Goal: Task Accomplishment & Management: Complete application form

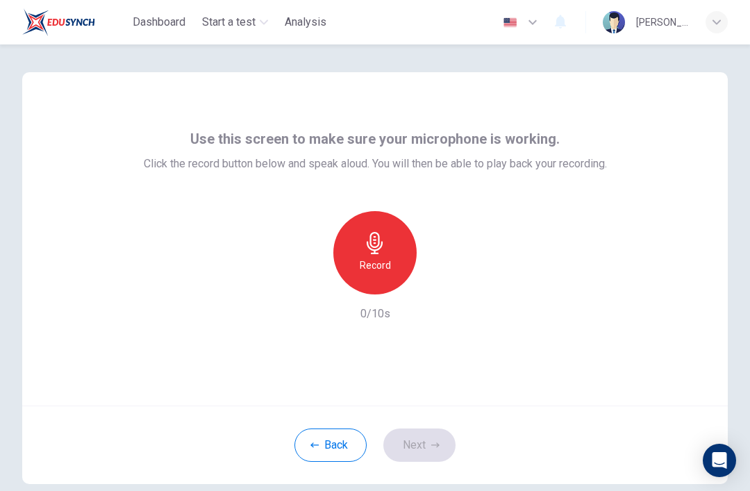
click at [379, 249] on icon "button" at bounding box center [375, 243] width 16 height 22
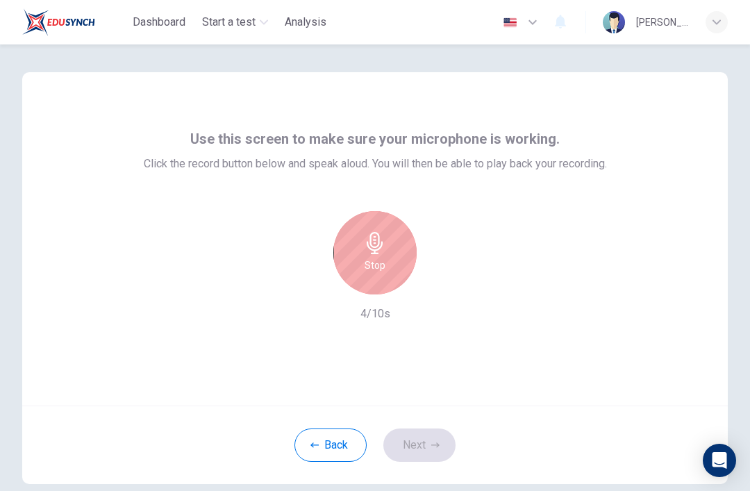
click at [381, 258] on h6 "Stop" at bounding box center [375, 265] width 21 height 17
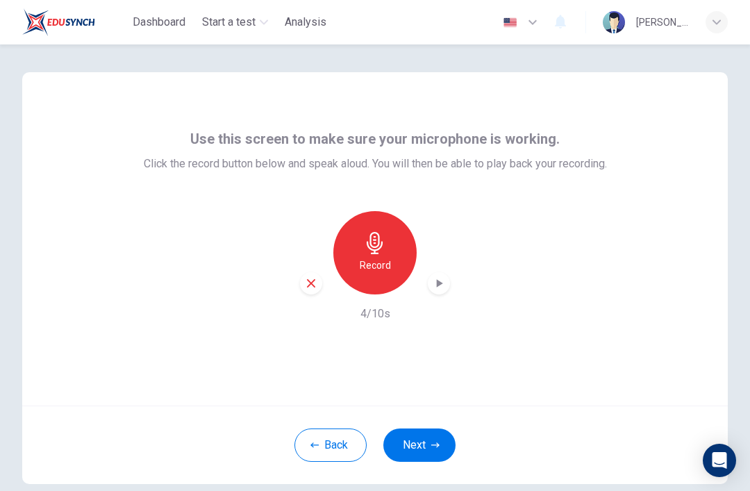
click at [439, 281] on icon "button" at bounding box center [440, 283] width 6 height 8
click at [389, 258] on h6 "Record" at bounding box center [375, 265] width 31 height 17
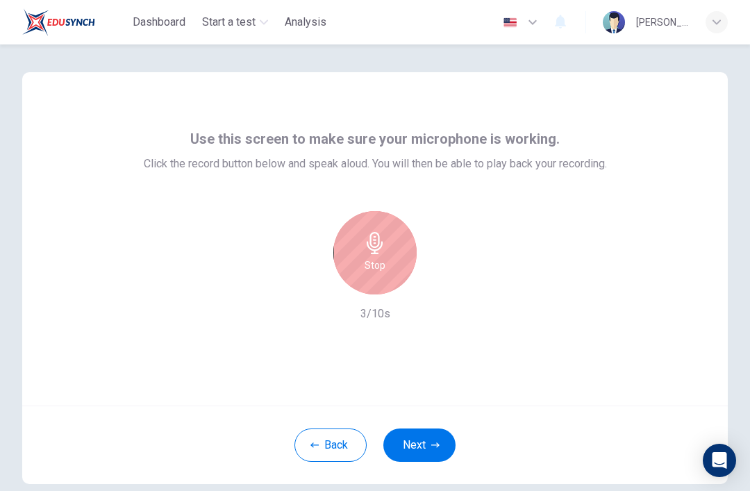
click at [372, 258] on h6 "Stop" at bounding box center [375, 265] width 21 height 17
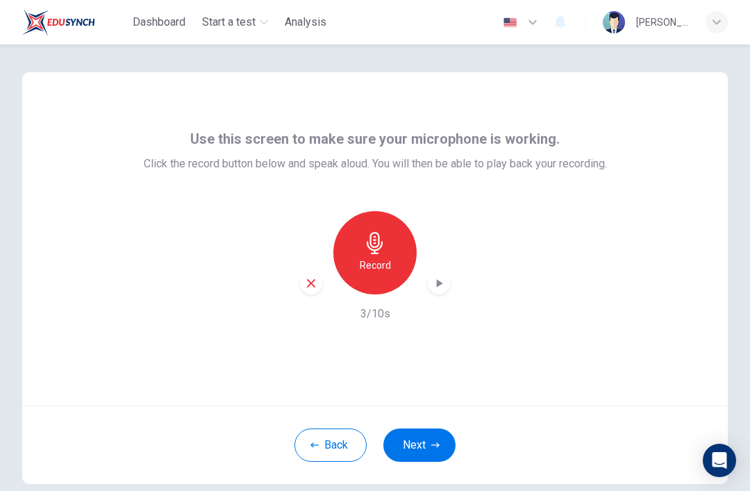
click at [442, 288] on icon "button" at bounding box center [439, 283] width 14 height 14
click at [391, 263] on div "Record" at bounding box center [374, 252] width 83 height 83
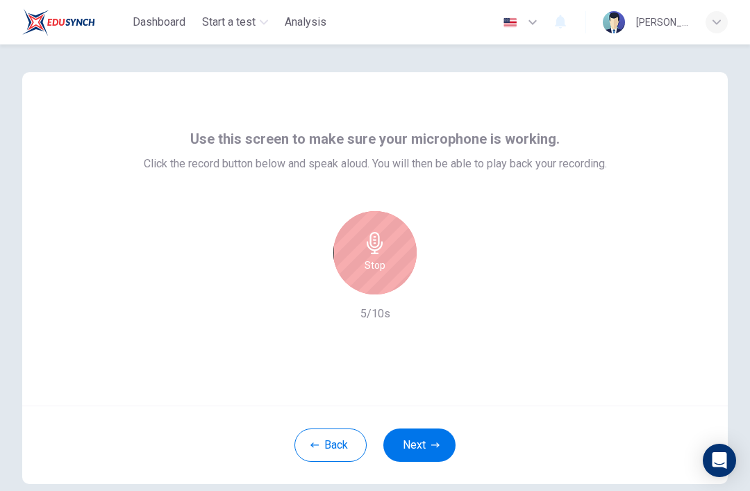
click at [397, 260] on div "Stop" at bounding box center [374, 252] width 83 height 83
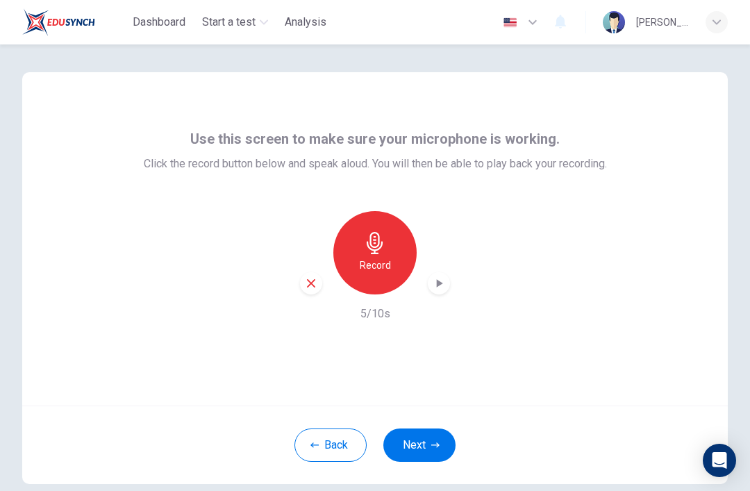
click at [440, 287] on icon "button" at bounding box center [439, 283] width 14 height 14
click at [319, 282] on div "button" at bounding box center [311, 283] width 22 height 22
click at [380, 263] on h6 "Record" at bounding box center [375, 265] width 31 height 17
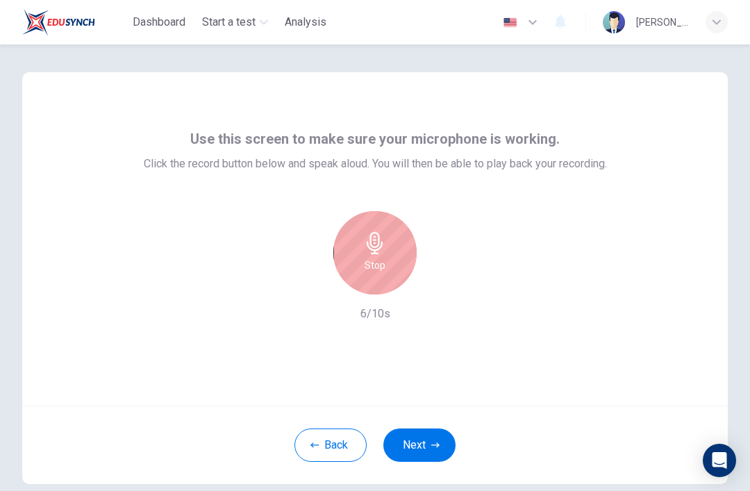
click at [395, 254] on div "Stop" at bounding box center [374, 252] width 83 height 83
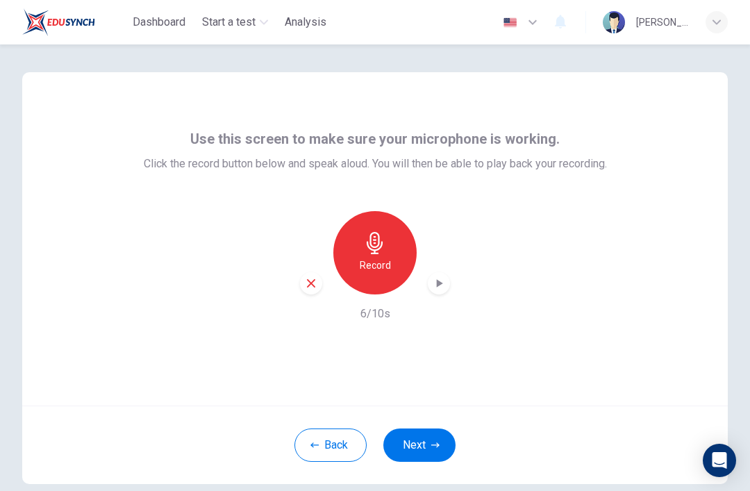
click at [441, 284] on icon "button" at bounding box center [440, 283] width 6 height 8
click at [438, 435] on button "Next" at bounding box center [419, 445] width 72 height 33
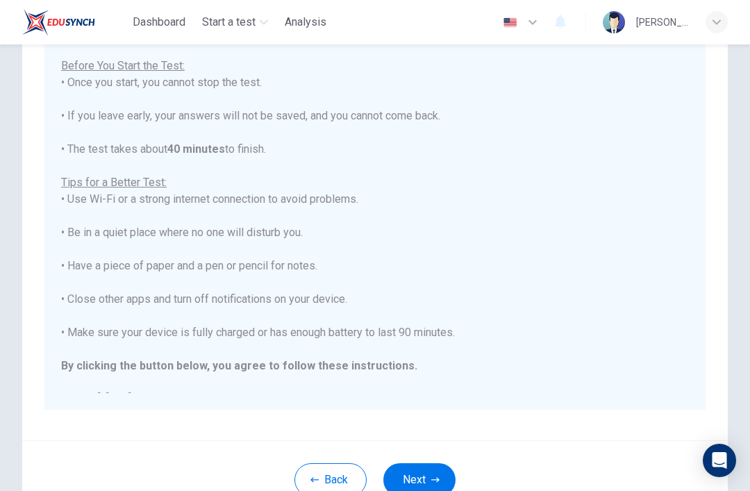
scroll to position [171, 0]
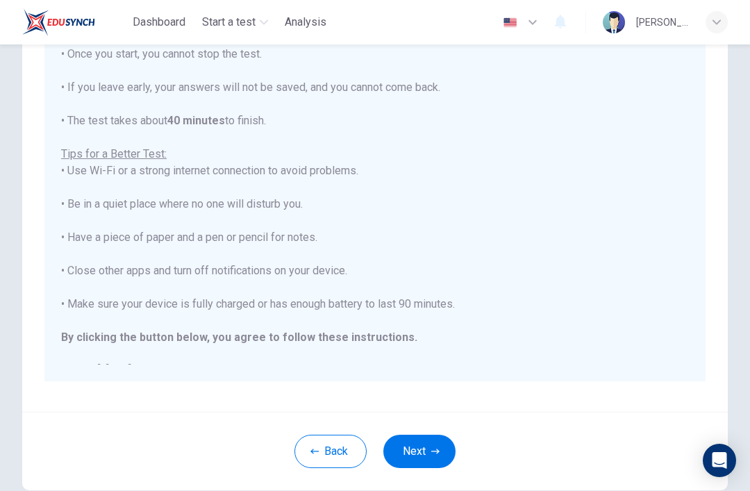
click at [423, 445] on button "Next" at bounding box center [419, 451] width 72 height 33
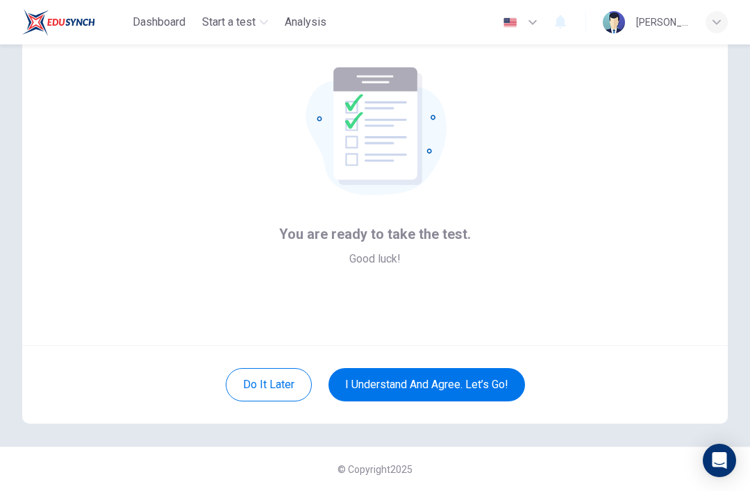
click at [493, 378] on button "I understand and agree. Let’s go!" at bounding box center [427, 384] width 197 height 33
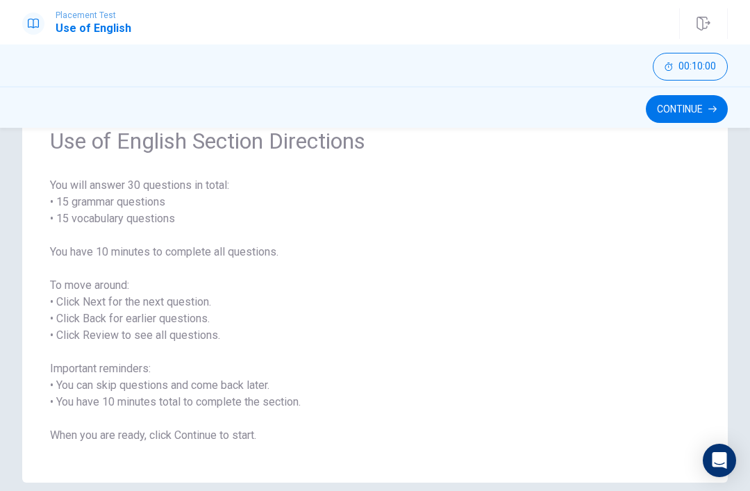
scroll to position [63, 0]
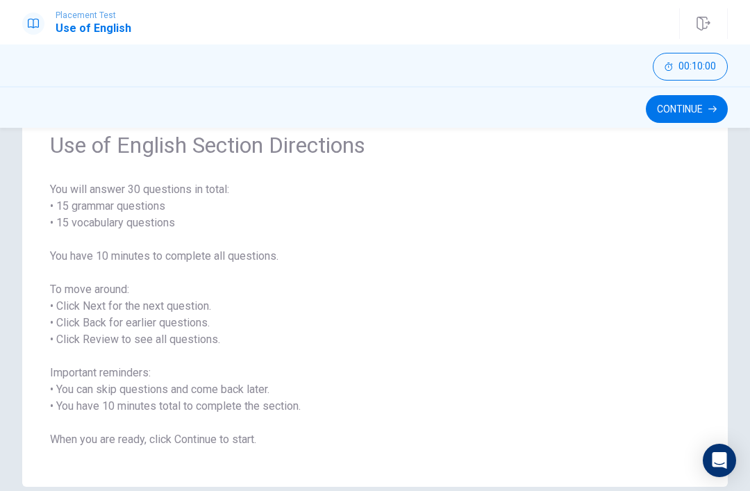
click at [681, 108] on button "Continue" at bounding box center [687, 109] width 82 height 28
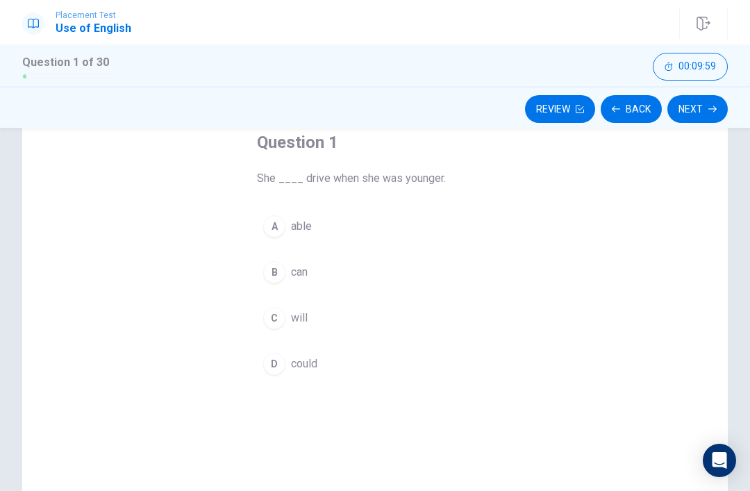
scroll to position [80, 0]
click at [306, 370] on span "could" at bounding box center [304, 365] width 26 height 17
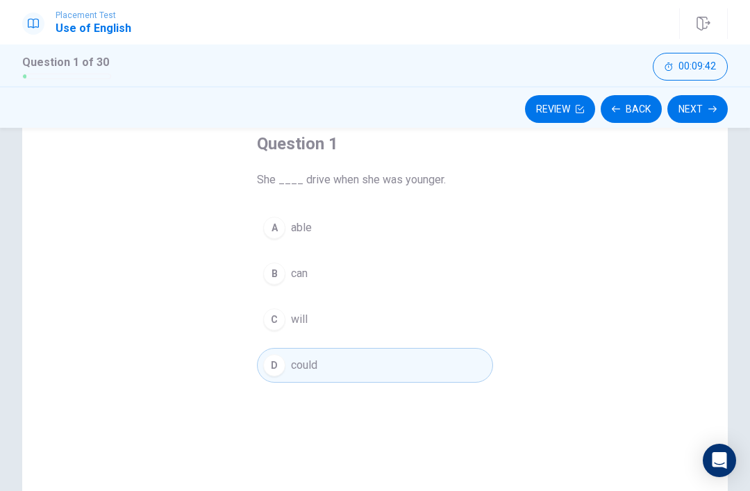
click at [279, 180] on span "She ____ drive when she was younger." at bounding box center [375, 180] width 236 height 17
click at [690, 107] on button "Next" at bounding box center [697, 109] width 60 height 28
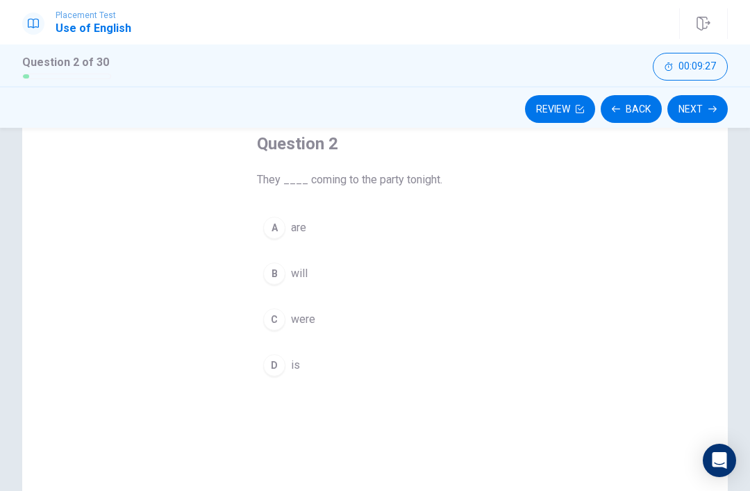
click at [306, 216] on button "A are" at bounding box center [375, 227] width 236 height 35
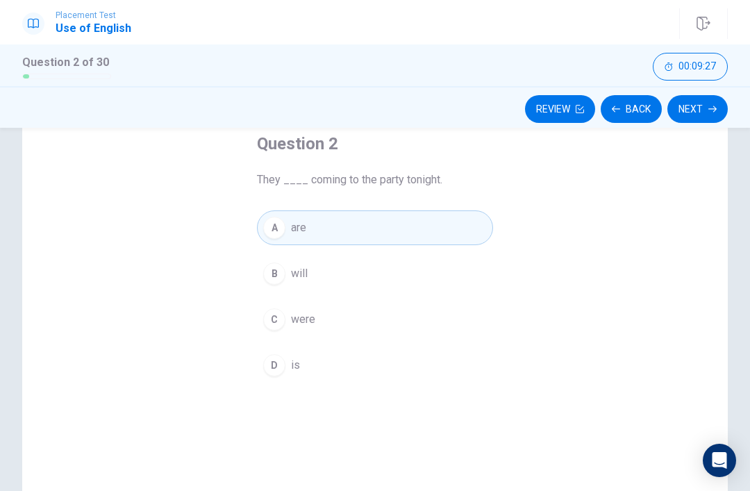
click at [699, 115] on button "Next" at bounding box center [697, 109] width 60 height 28
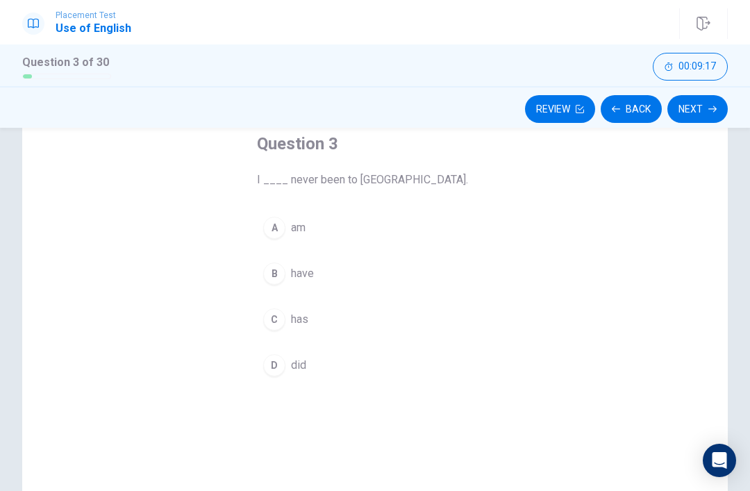
click at [304, 266] on span "have" at bounding box center [302, 273] width 23 height 17
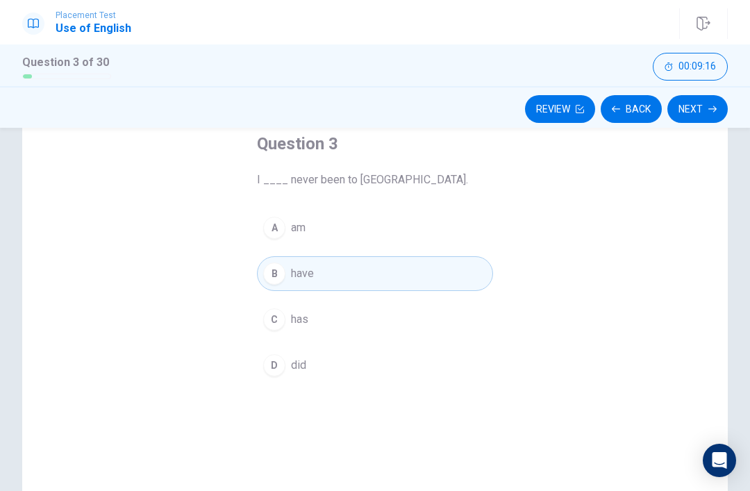
click at [709, 122] on button "Next" at bounding box center [697, 109] width 60 height 28
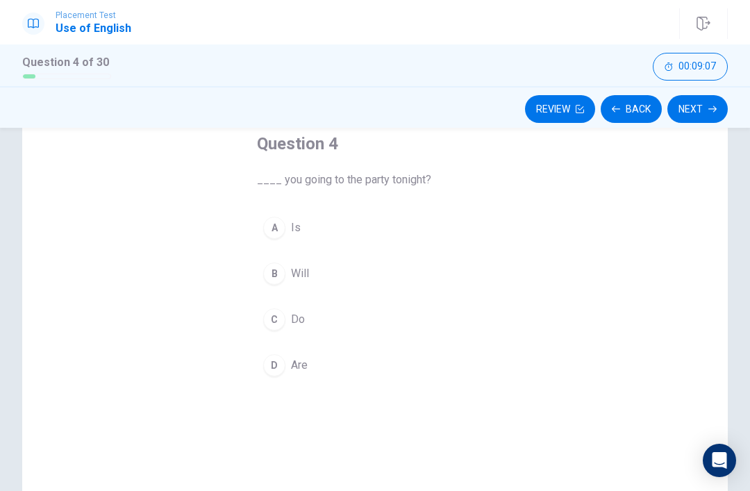
click at [304, 355] on button "D Are" at bounding box center [375, 365] width 236 height 35
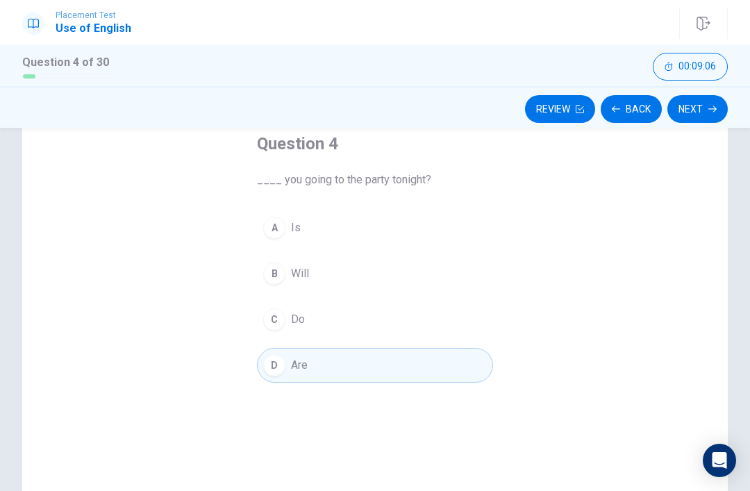
click at [683, 110] on button "Next" at bounding box center [697, 109] width 60 height 28
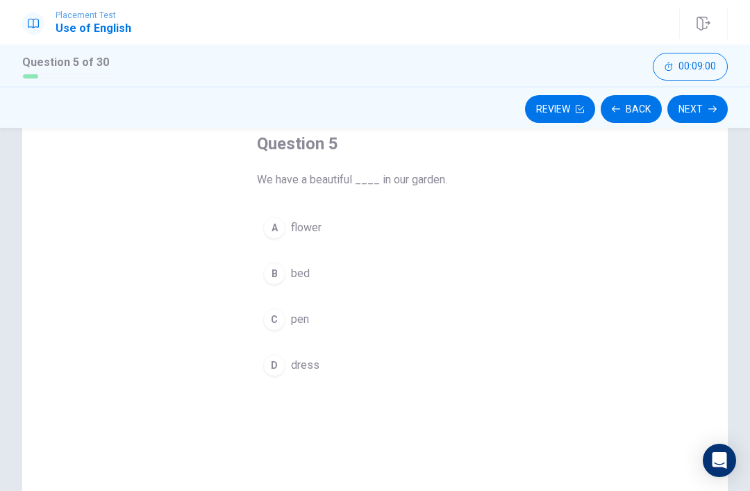
click at [274, 225] on div "A" at bounding box center [274, 228] width 22 height 22
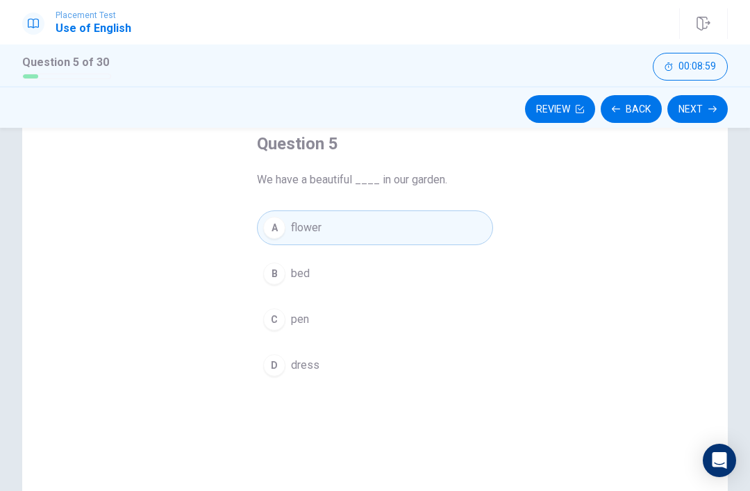
click at [707, 113] on button "Next" at bounding box center [697, 109] width 60 height 28
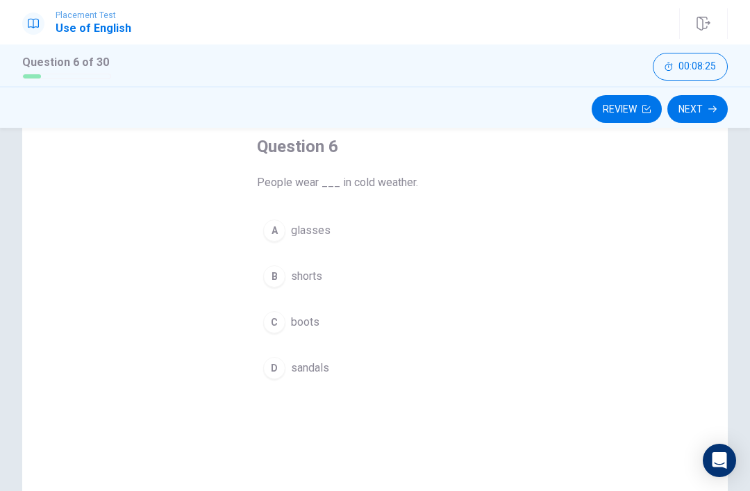
scroll to position [79, 0]
click at [311, 313] on span "boots" at bounding box center [305, 320] width 28 height 17
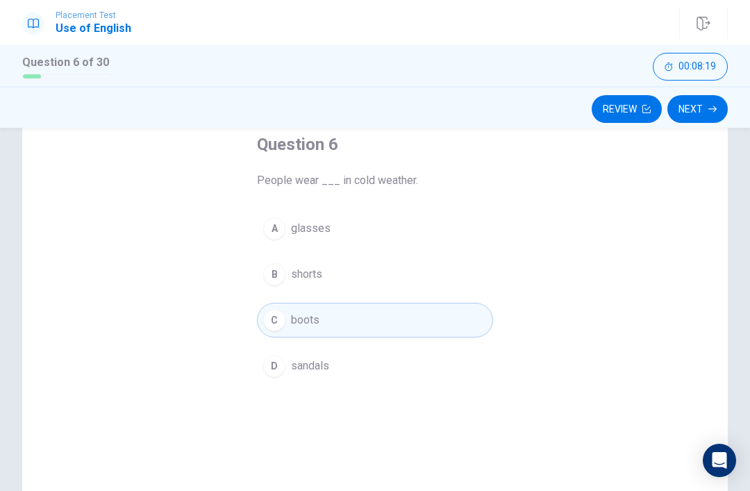
click at [301, 264] on button "B shorts" at bounding box center [375, 274] width 236 height 35
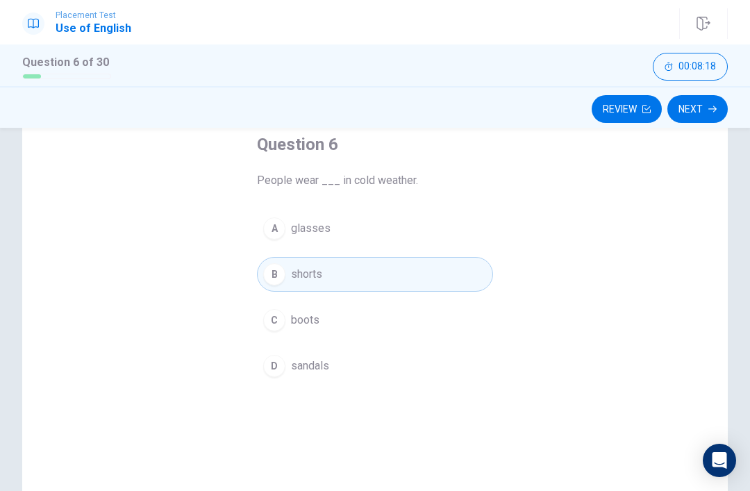
click at [317, 227] on span "glasses" at bounding box center [311, 228] width 40 height 17
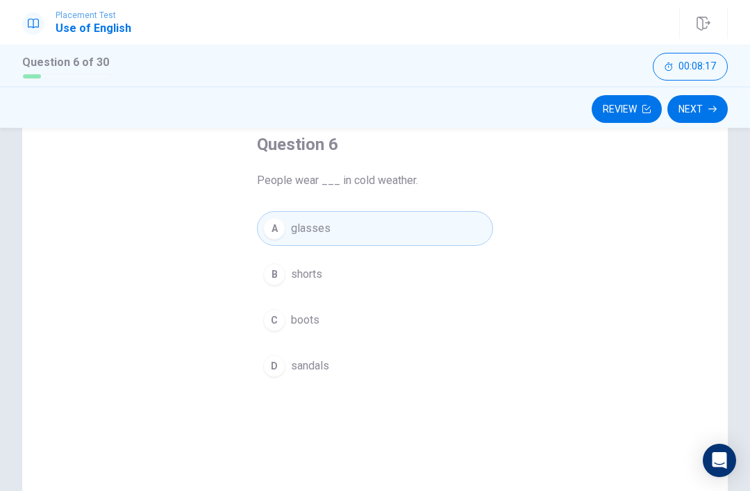
click at [327, 310] on button "C boots" at bounding box center [375, 320] width 236 height 35
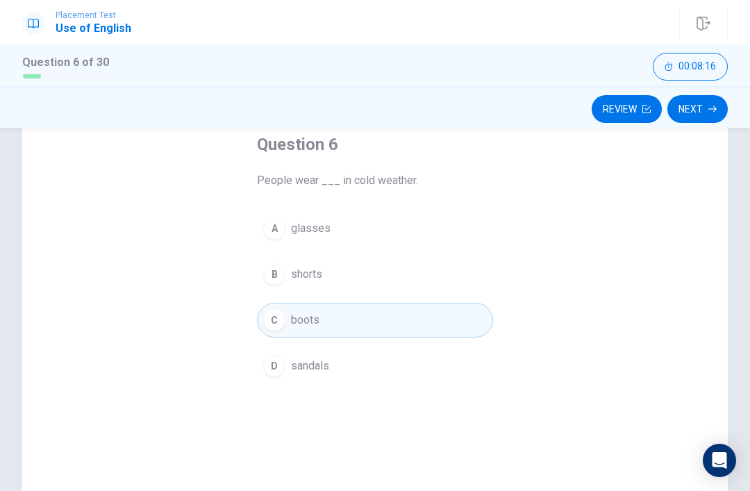
click at [699, 112] on button "Next" at bounding box center [697, 109] width 60 height 28
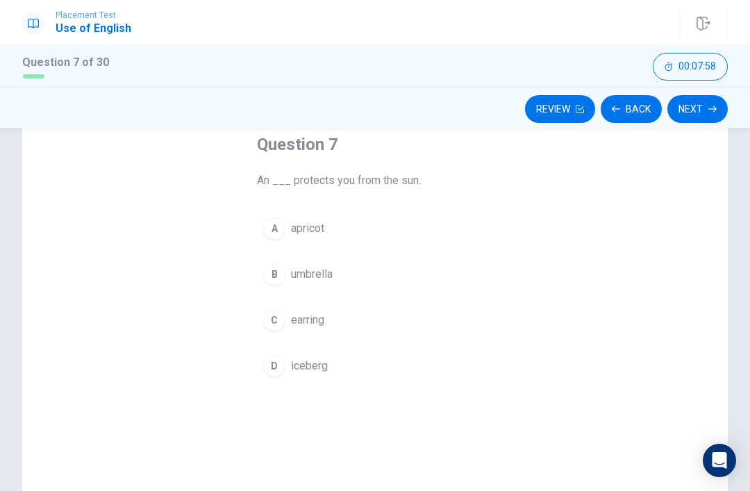
click at [306, 279] on span "umbrella" at bounding box center [312, 274] width 42 height 17
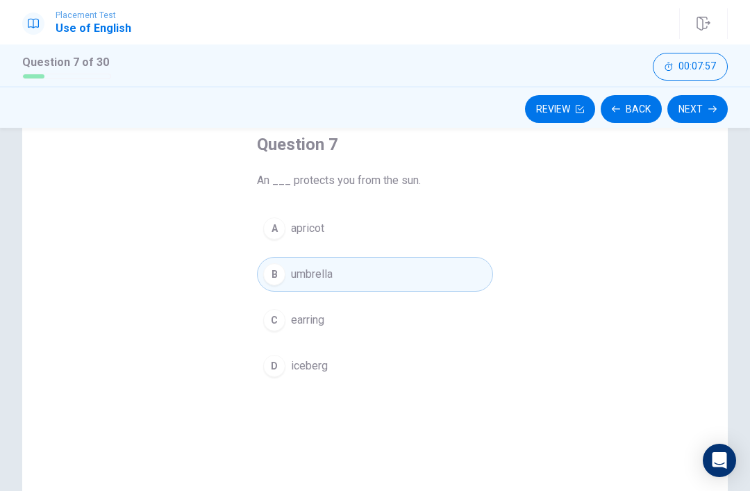
click at [701, 113] on button "Next" at bounding box center [697, 109] width 60 height 28
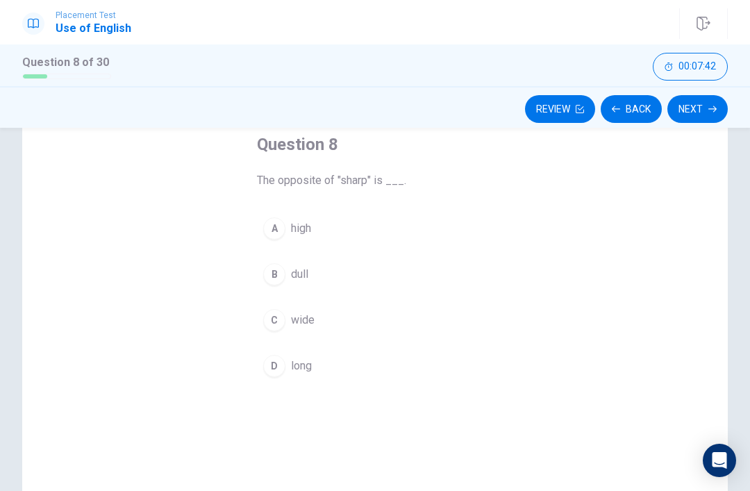
click at [272, 281] on div "B" at bounding box center [274, 274] width 22 height 22
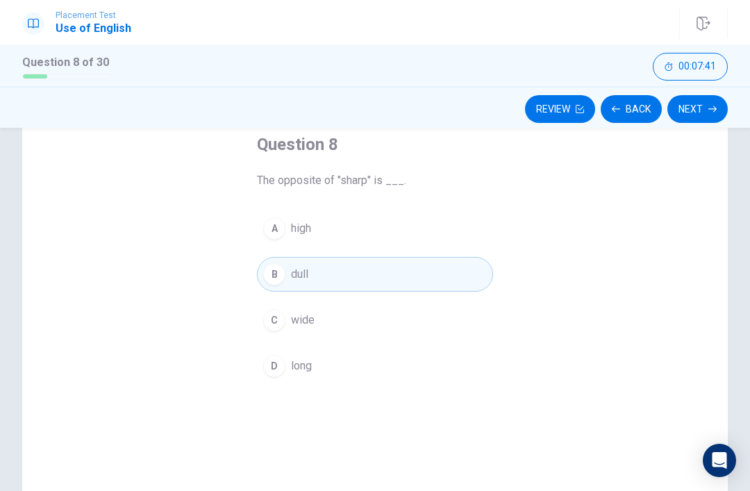
click at [698, 114] on button "Next" at bounding box center [697, 109] width 60 height 28
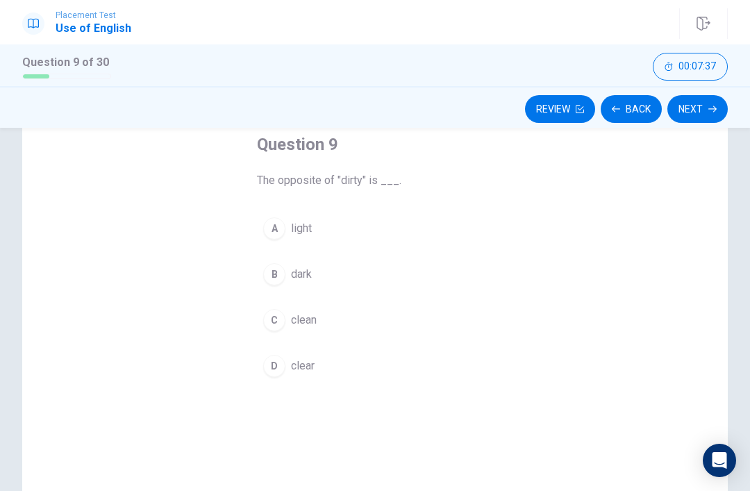
click at [302, 329] on button "C clean" at bounding box center [375, 320] width 236 height 35
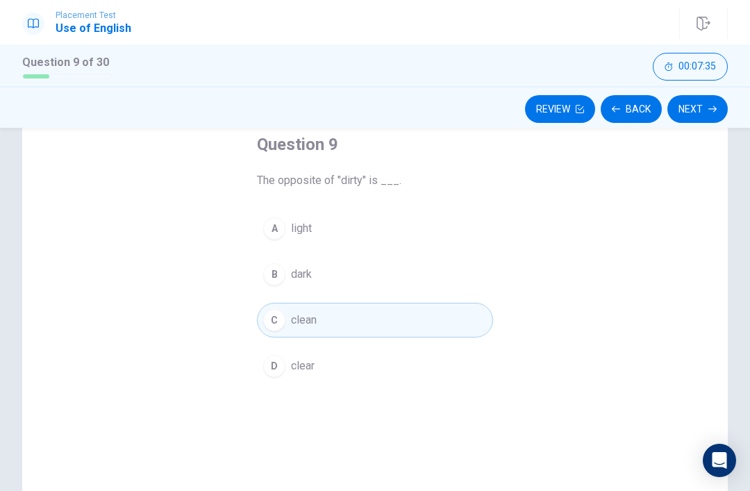
click at [703, 119] on button "Next" at bounding box center [697, 109] width 60 height 28
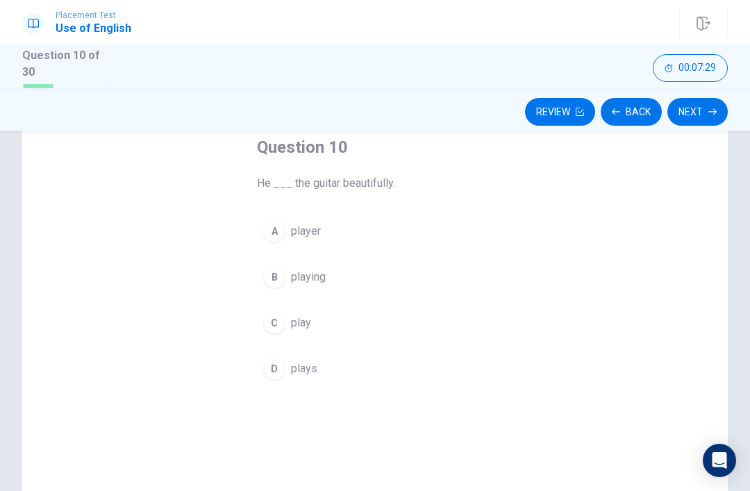
click at [304, 357] on button "D plays" at bounding box center [375, 368] width 236 height 35
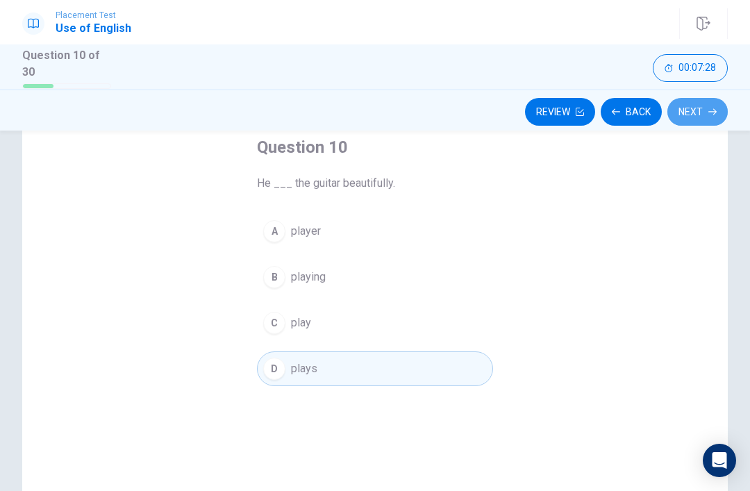
click at [698, 106] on button "Next" at bounding box center [697, 112] width 60 height 28
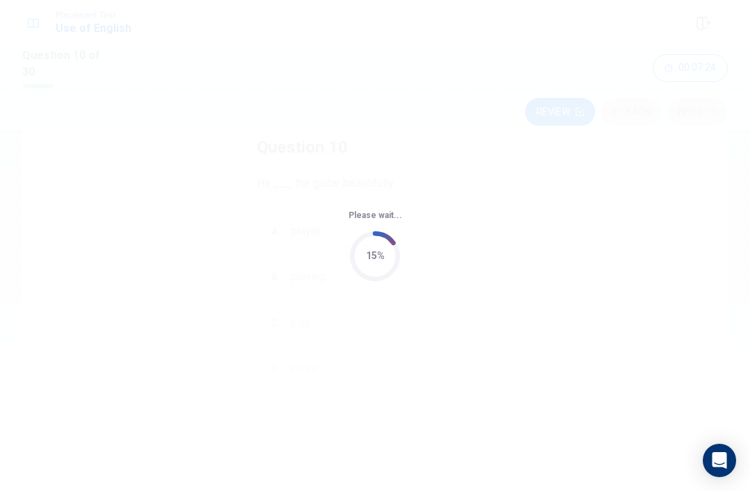
click at [315, 277] on div "Please wait... 15%" at bounding box center [375, 245] width 750 height 491
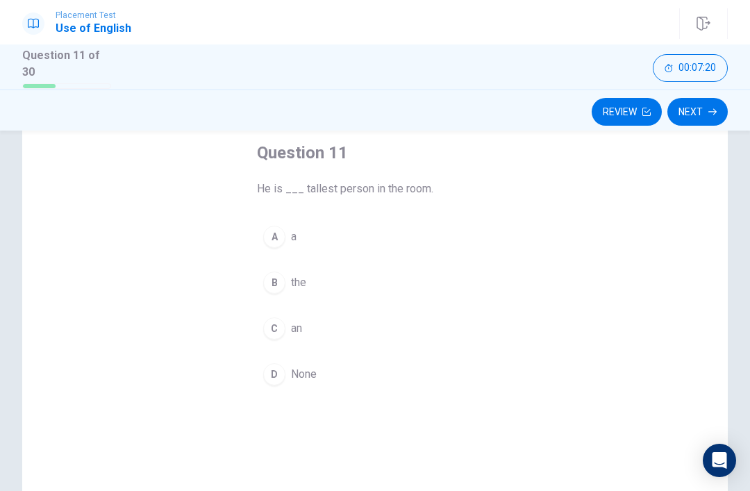
scroll to position [76, 0]
click at [290, 267] on button "B the" at bounding box center [375, 280] width 236 height 35
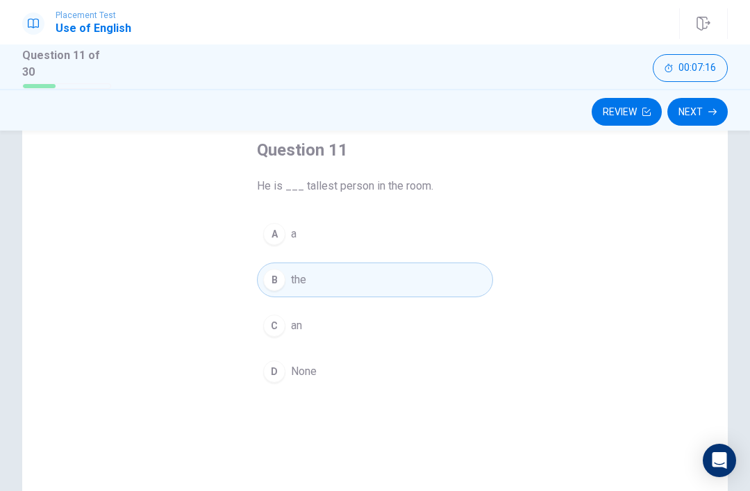
click at [694, 102] on button "Next" at bounding box center [697, 112] width 60 height 28
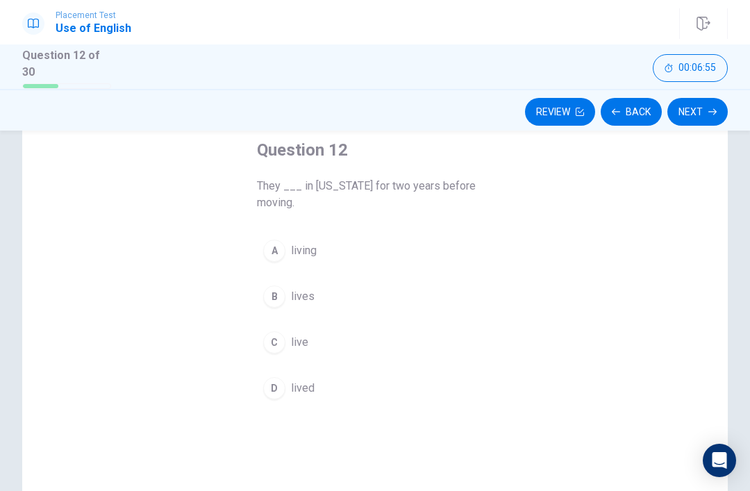
click at [299, 386] on span "lived" at bounding box center [303, 388] width 24 height 17
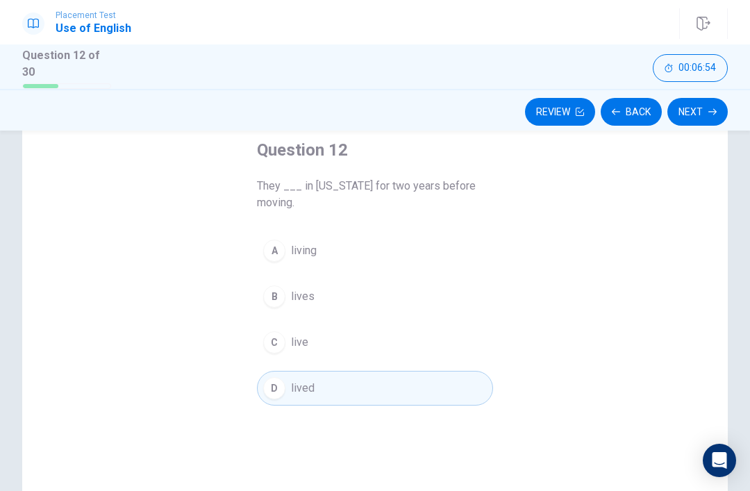
click at [701, 98] on button "Next" at bounding box center [697, 112] width 60 height 28
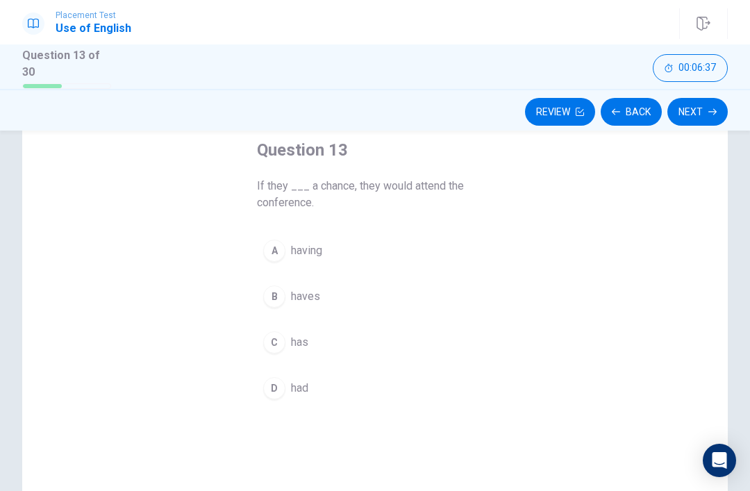
click at [301, 340] on span "has" at bounding box center [299, 342] width 17 height 17
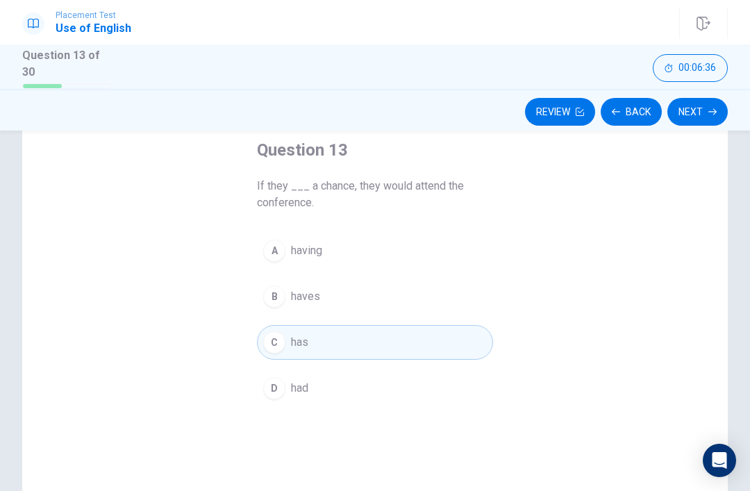
click at [294, 376] on button "D had" at bounding box center [375, 388] width 236 height 35
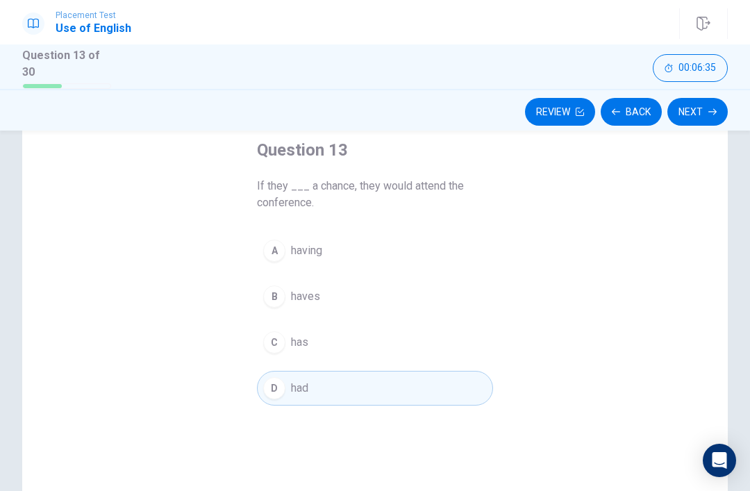
click at [711, 109] on icon "button" at bounding box center [712, 112] width 8 height 6
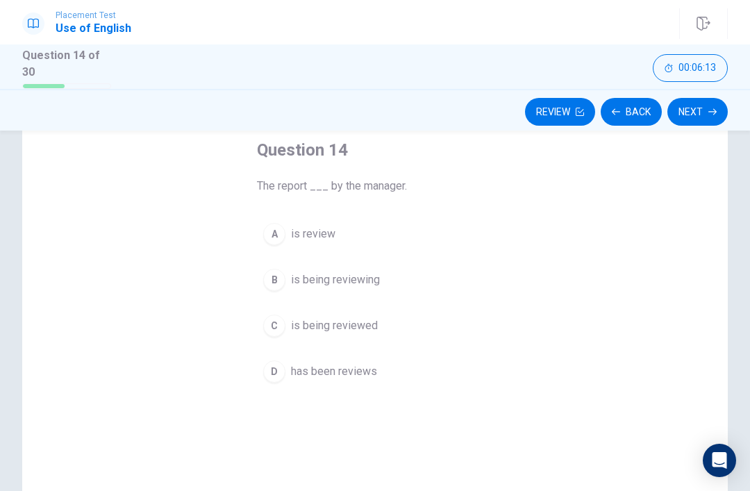
click at [363, 282] on span "is being reviewing" at bounding box center [335, 280] width 89 height 17
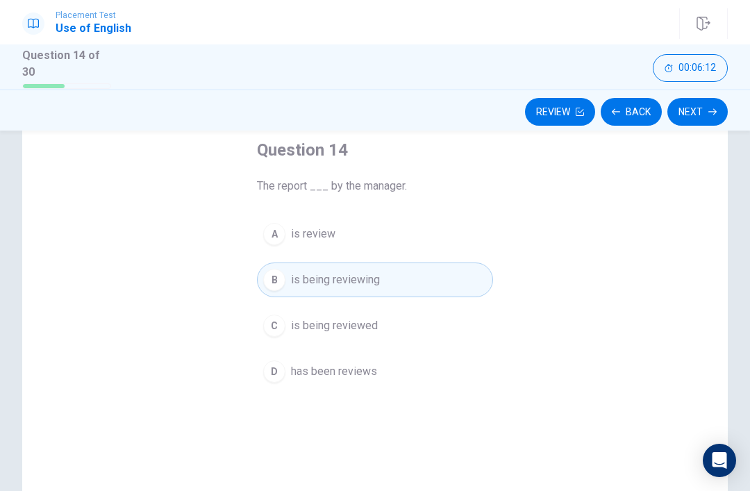
click at [693, 104] on button "Next" at bounding box center [697, 112] width 60 height 28
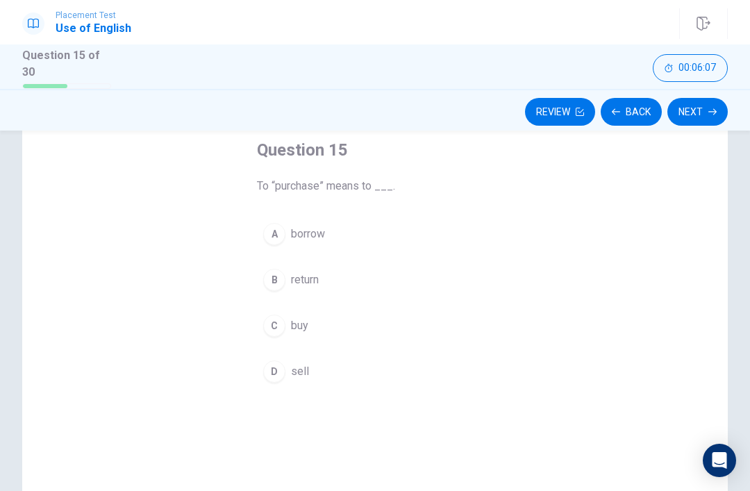
click at [273, 383] on button "D sell" at bounding box center [375, 371] width 236 height 35
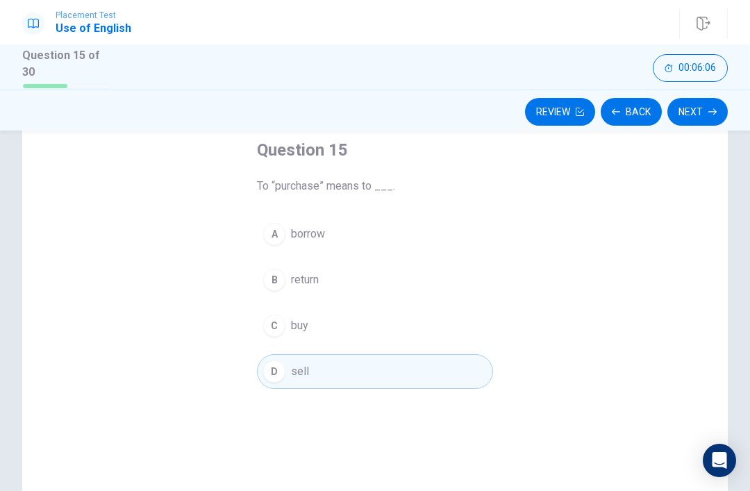
click at [284, 321] on div "C" at bounding box center [274, 326] width 22 height 22
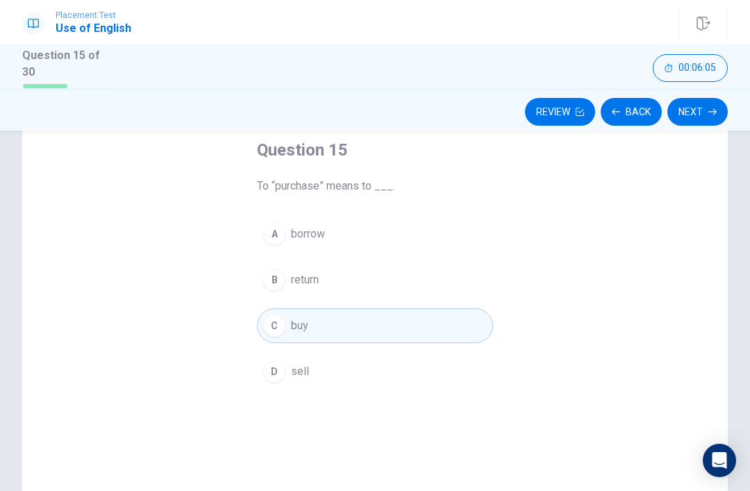
click at [702, 102] on button "Next" at bounding box center [697, 112] width 60 height 28
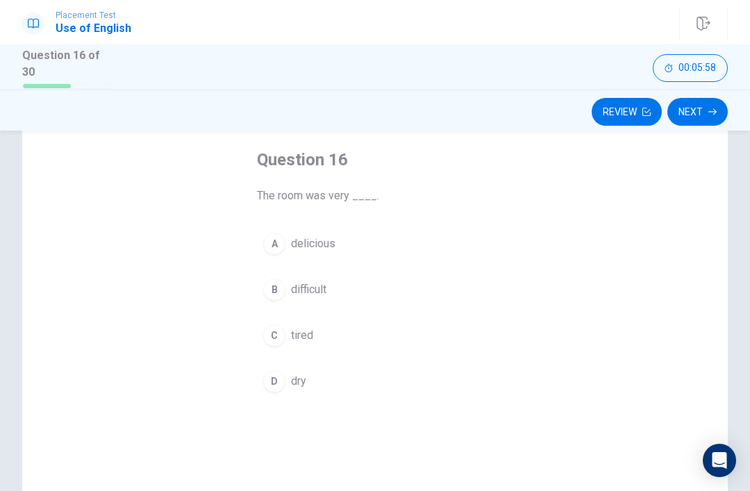
scroll to position [67, 0]
click at [341, 249] on button "A delicious" at bounding box center [375, 243] width 236 height 35
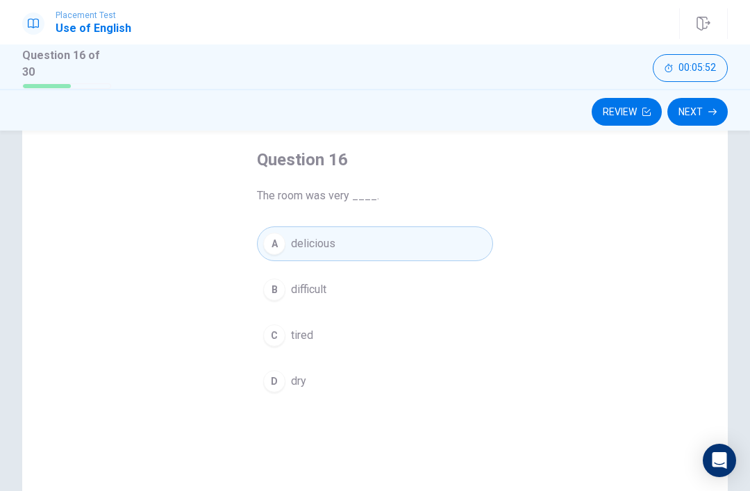
click at [333, 274] on button "B difficult" at bounding box center [375, 289] width 236 height 35
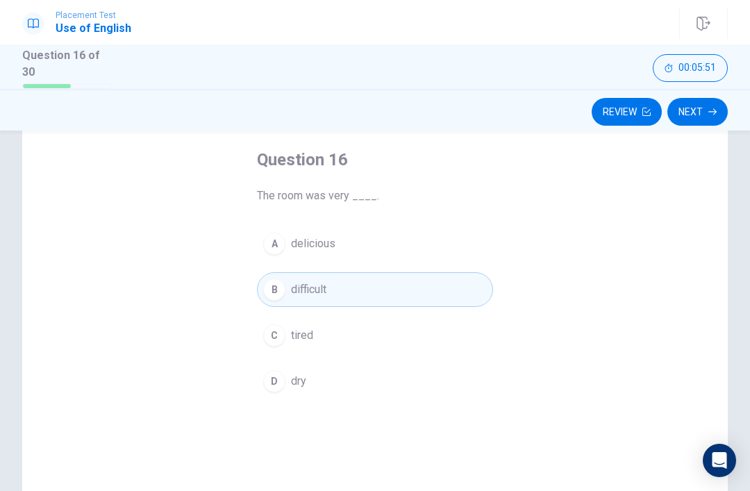
click at [314, 325] on button "C tired" at bounding box center [375, 335] width 236 height 35
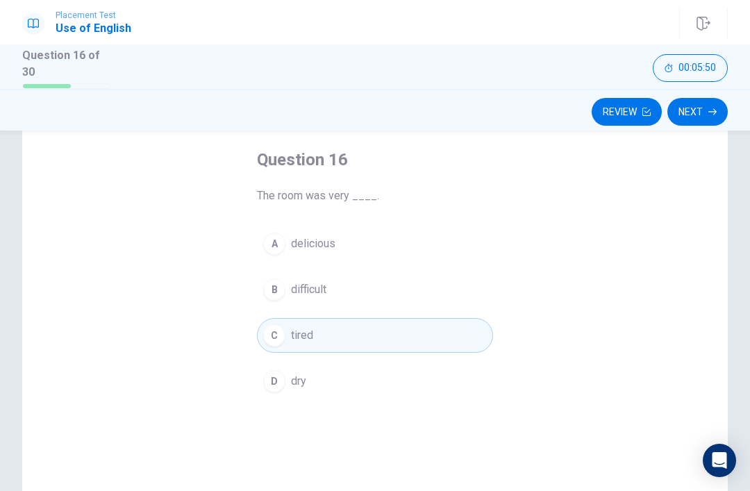
click at [309, 373] on button "D dry" at bounding box center [375, 381] width 236 height 35
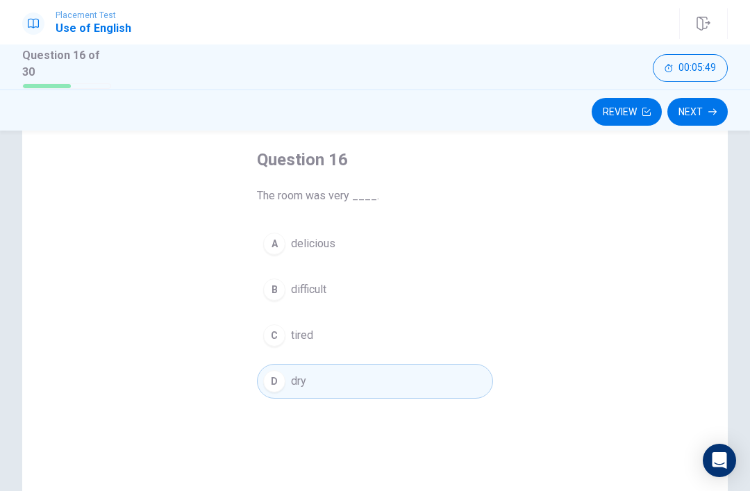
click at [699, 111] on button "Next" at bounding box center [697, 112] width 60 height 28
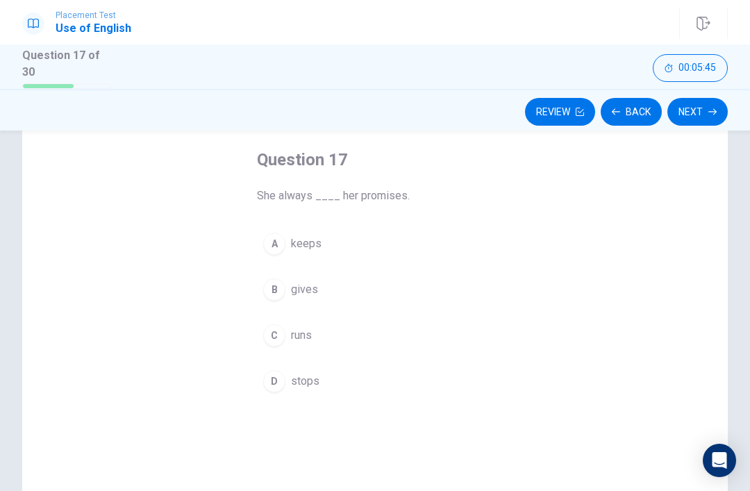
click at [301, 243] on span "keeps" at bounding box center [306, 243] width 31 height 17
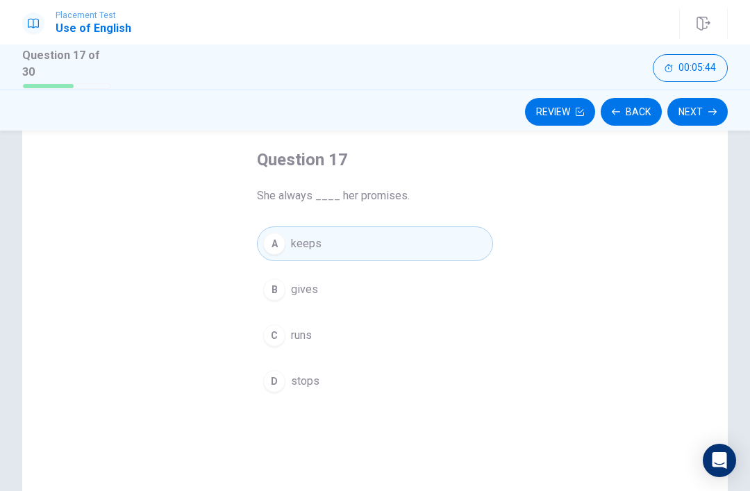
click at [713, 108] on icon "button" at bounding box center [712, 112] width 8 height 8
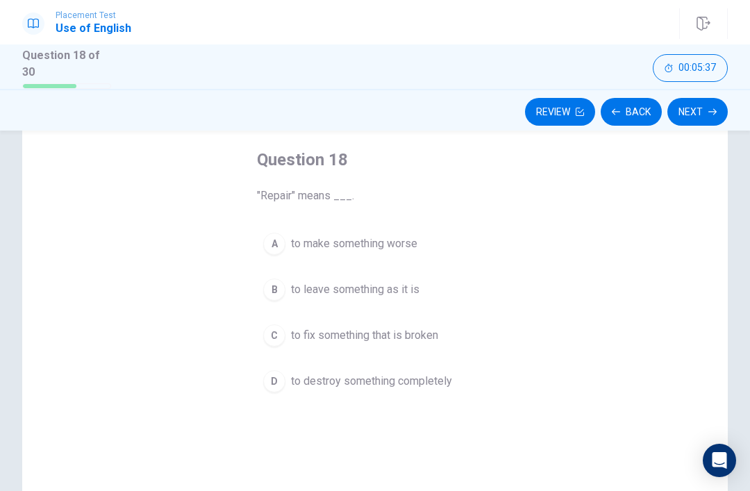
click at [417, 336] on span "to fix something that is broken" at bounding box center [364, 335] width 147 height 17
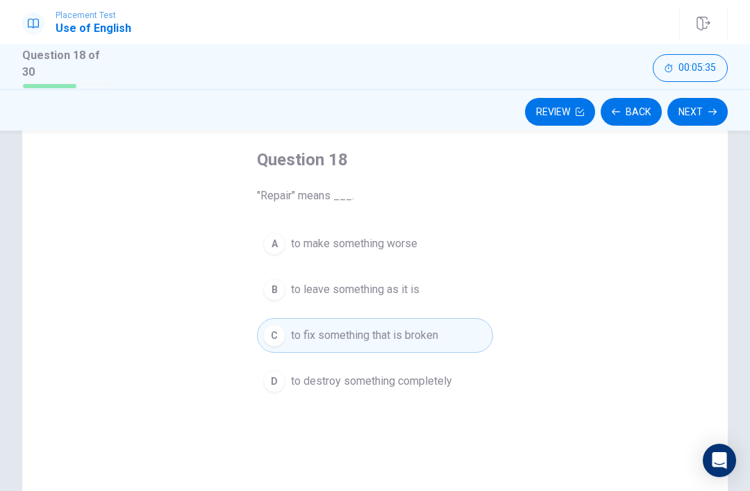
click at [712, 115] on button "Next" at bounding box center [697, 112] width 60 height 28
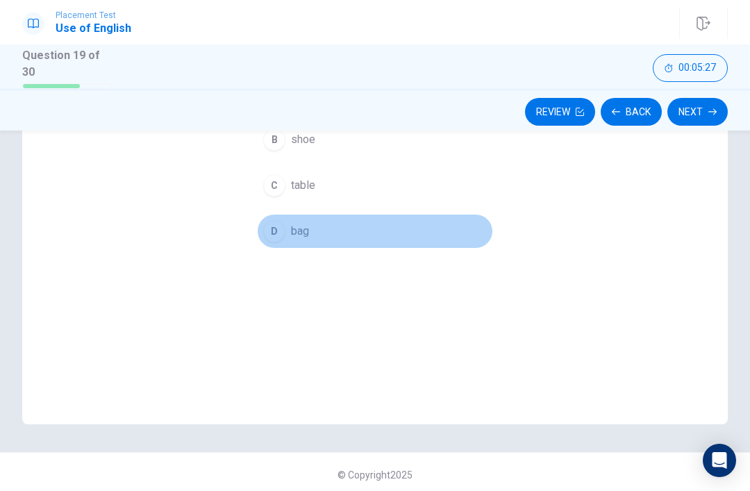
click at [282, 224] on div "D" at bounding box center [274, 231] width 22 height 22
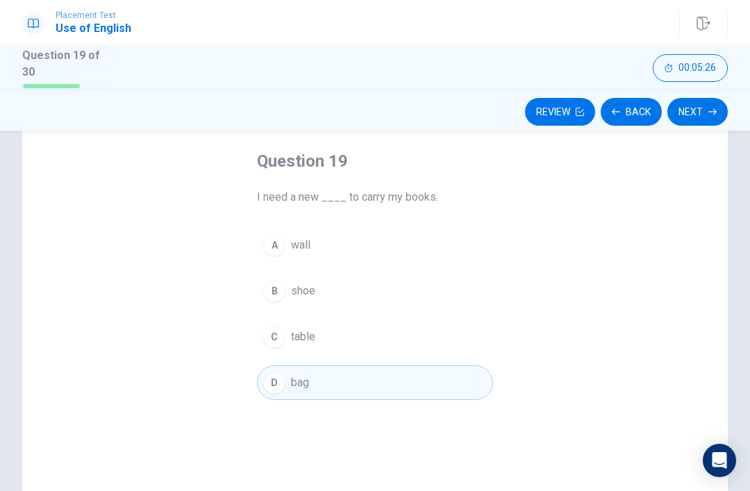
scroll to position [69, 0]
click at [705, 120] on button "Next" at bounding box center [697, 112] width 60 height 28
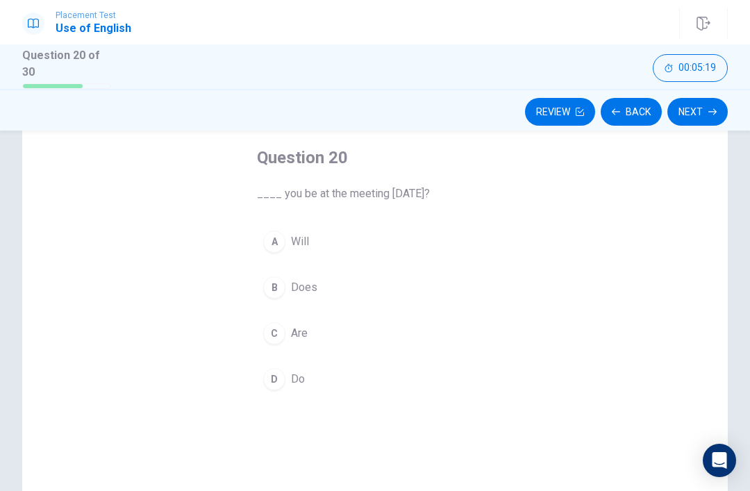
click at [272, 329] on div "C" at bounding box center [274, 333] width 22 height 22
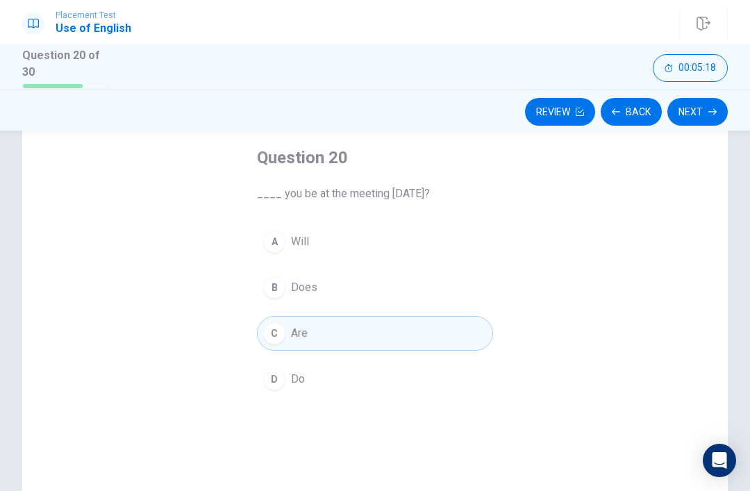
click at [697, 110] on button "Next" at bounding box center [697, 112] width 60 height 28
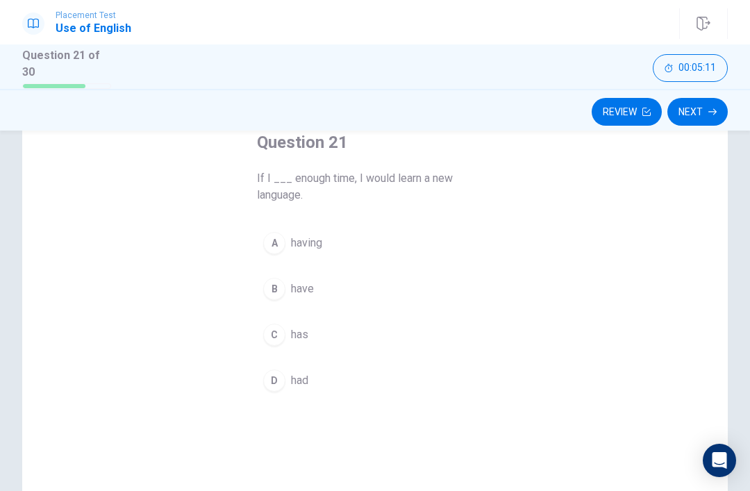
scroll to position [84, 0]
click at [299, 293] on span "have" at bounding box center [302, 289] width 23 height 17
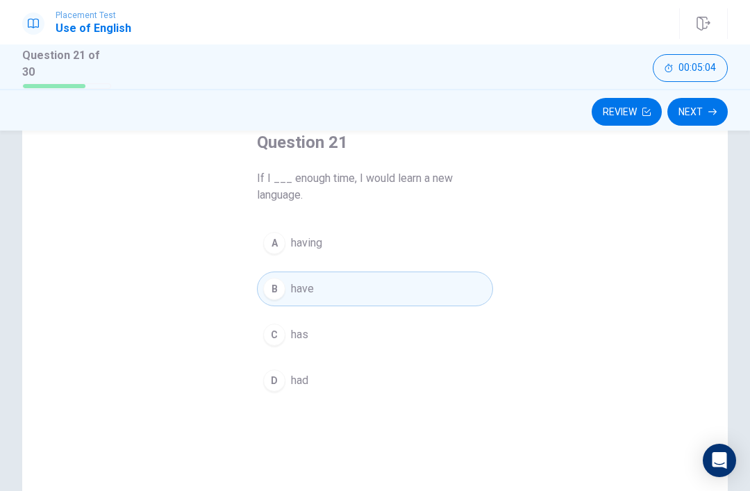
click at [700, 110] on button "Next" at bounding box center [697, 112] width 60 height 28
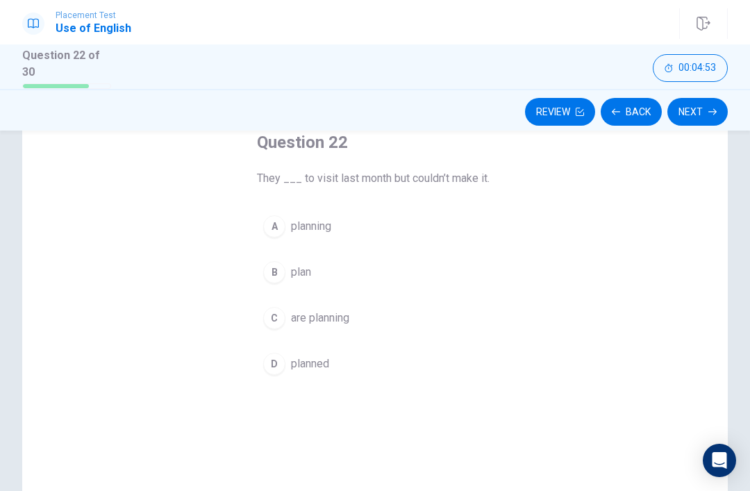
click at [293, 272] on span "plan" at bounding box center [301, 272] width 20 height 17
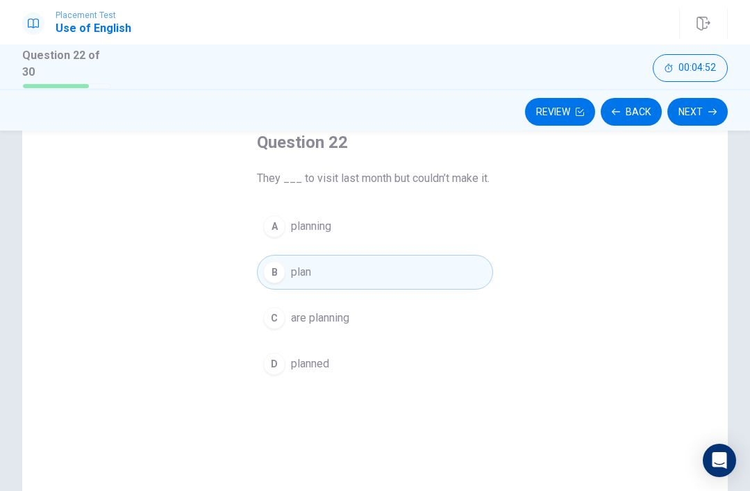
click at [695, 102] on button "Next" at bounding box center [697, 112] width 60 height 28
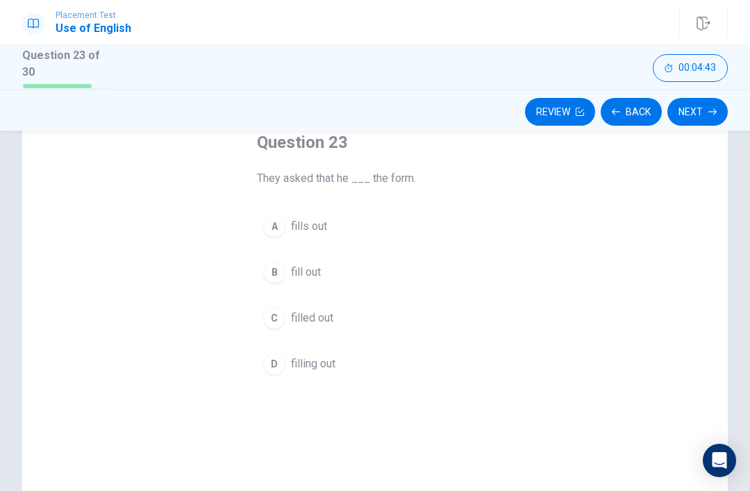
click at [333, 272] on button "B fill out" at bounding box center [375, 272] width 236 height 35
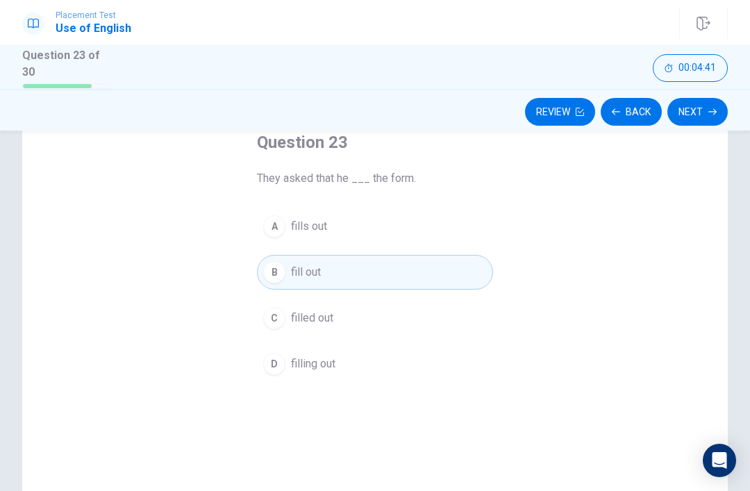
click at [706, 115] on button "Next" at bounding box center [697, 112] width 60 height 28
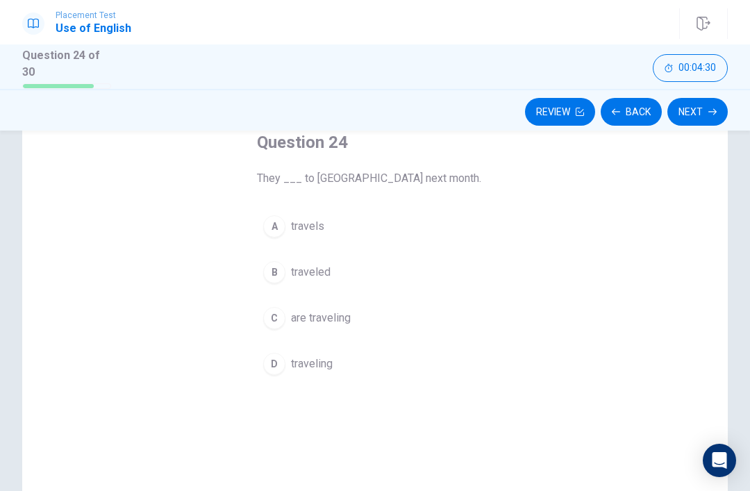
click at [324, 274] on span "traveled" at bounding box center [311, 272] width 40 height 17
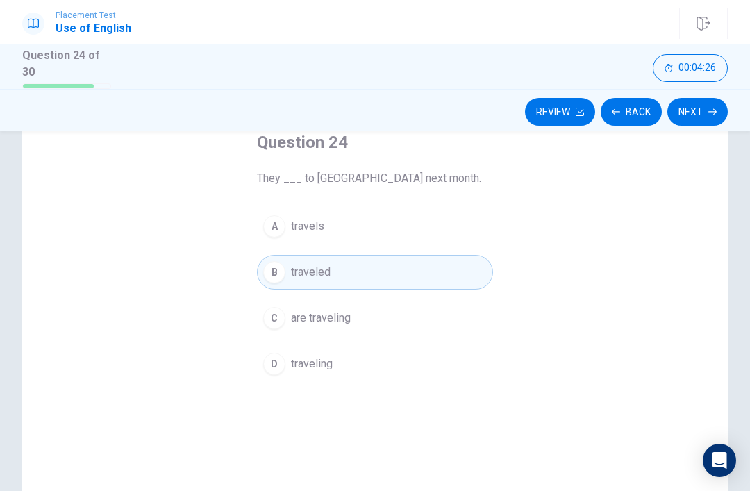
click at [711, 104] on button "Next" at bounding box center [697, 112] width 60 height 28
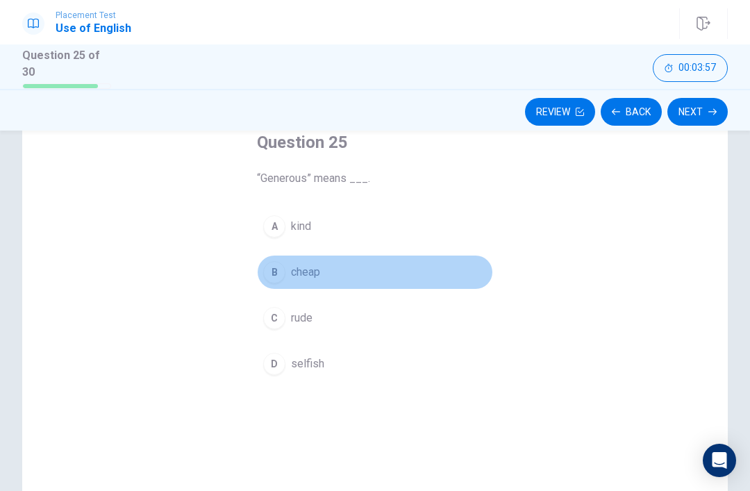
click at [313, 273] on span "cheap" at bounding box center [305, 272] width 29 height 17
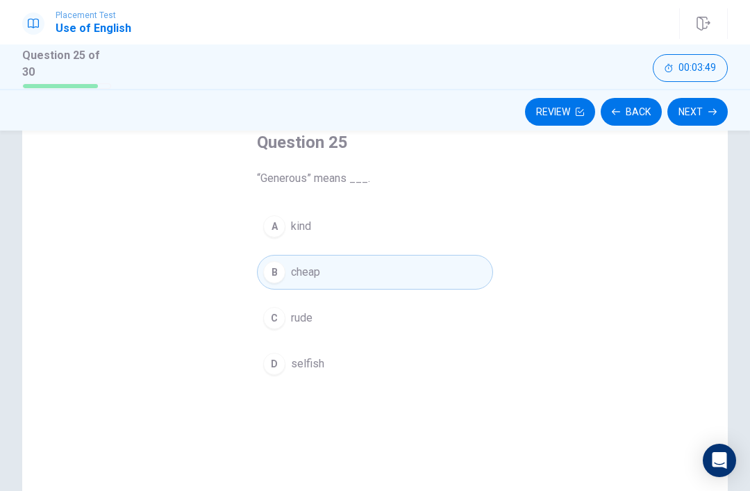
click at [290, 222] on button "A kind" at bounding box center [375, 226] width 236 height 35
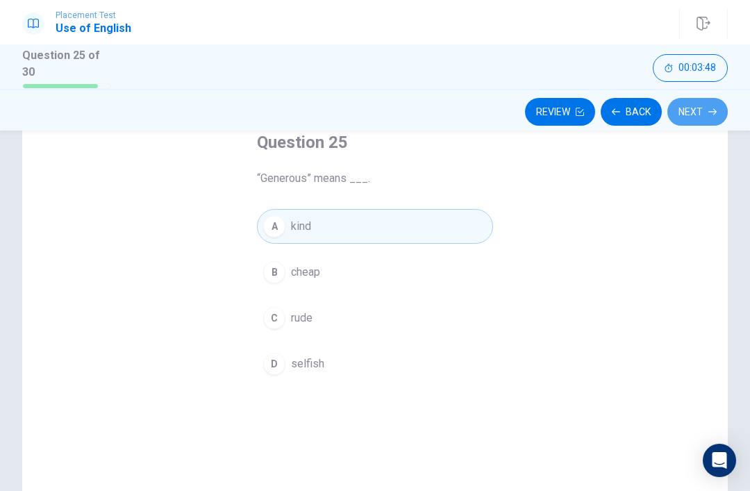
click at [711, 104] on button "Next" at bounding box center [697, 112] width 60 height 28
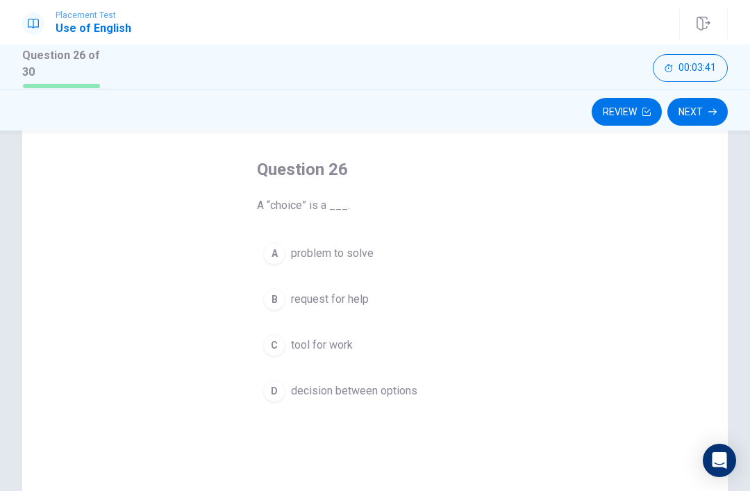
scroll to position [74, 0]
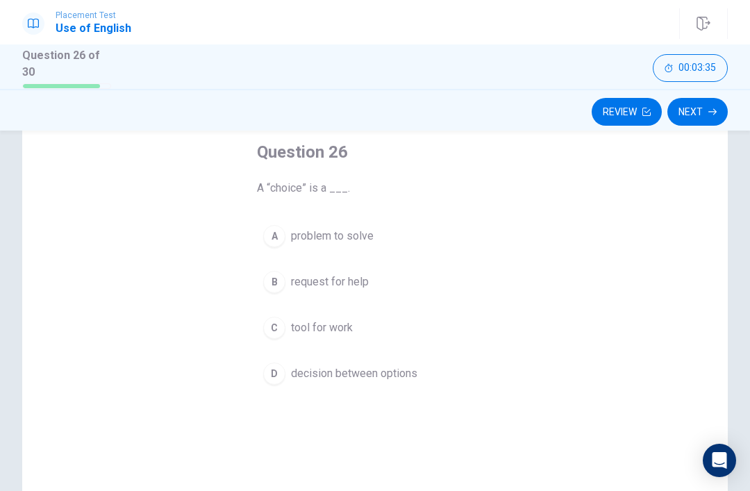
click at [372, 370] on span "decision between options" at bounding box center [354, 373] width 126 height 17
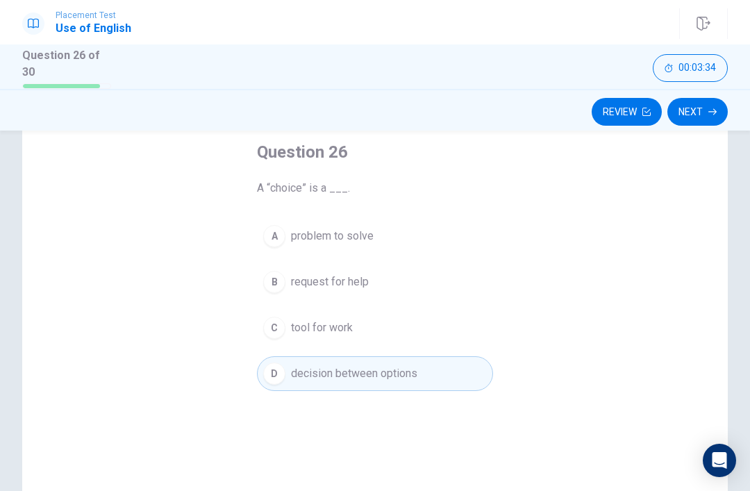
click at [704, 106] on button "Next" at bounding box center [697, 112] width 60 height 28
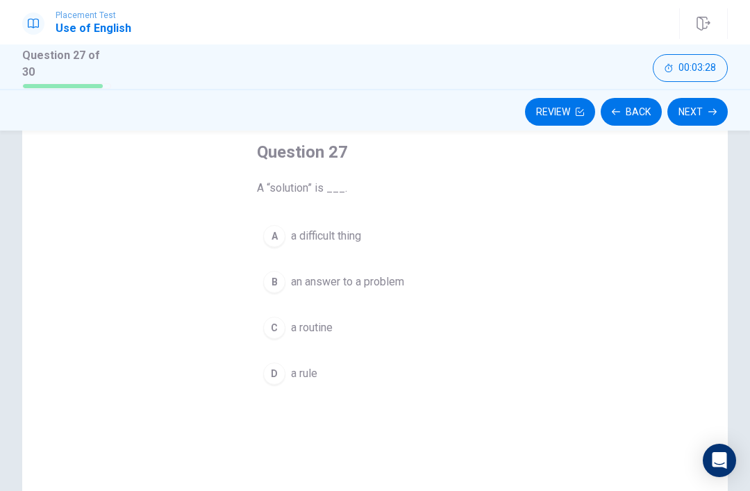
click at [393, 274] on span "an answer to a problem" at bounding box center [347, 282] width 113 height 17
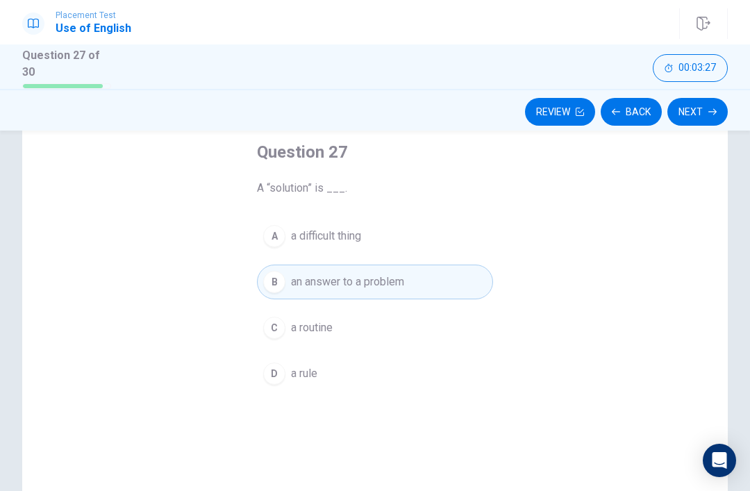
click at [712, 110] on icon "button" at bounding box center [712, 112] width 8 height 8
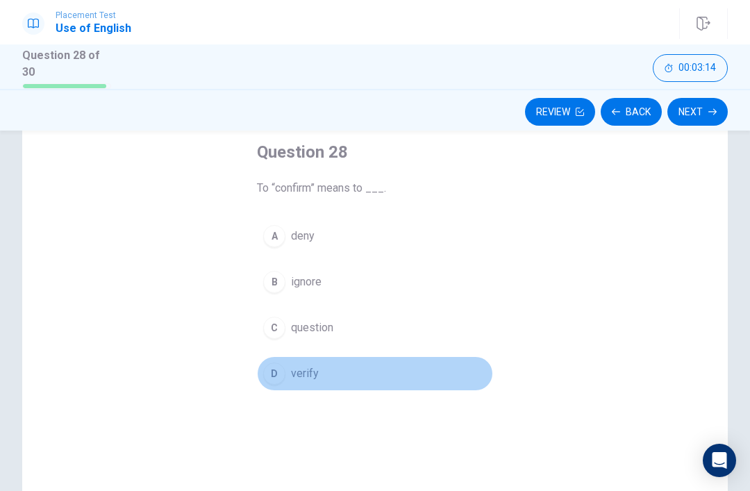
click at [322, 376] on button "D verify" at bounding box center [375, 373] width 236 height 35
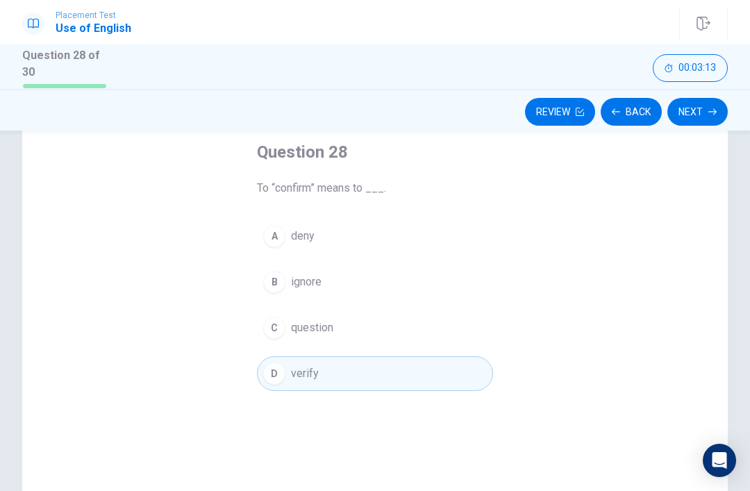
click at [293, 239] on span "deny" at bounding box center [303, 236] width 24 height 17
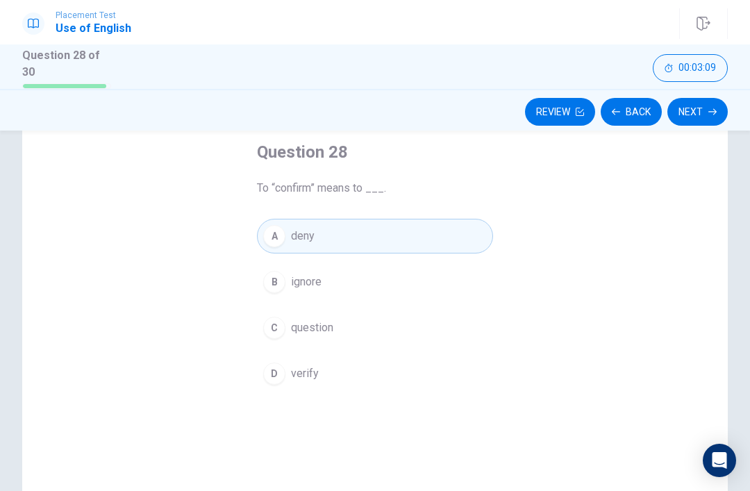
click at [314, 370] on span "verify" at bounding box center [305, 373] width 28 height 17
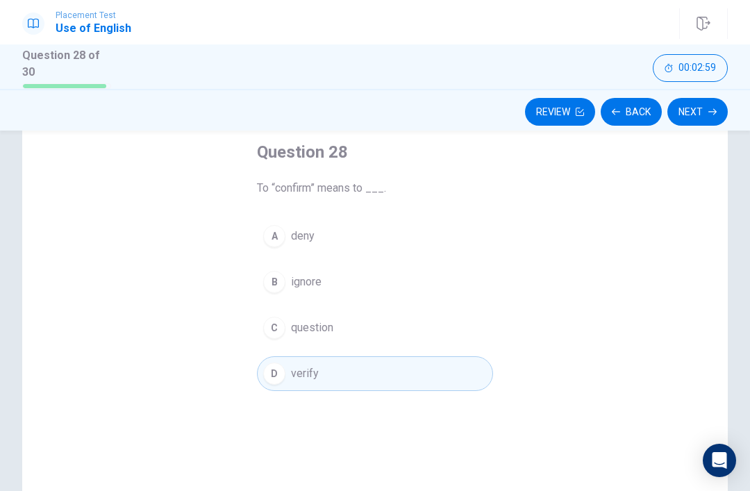
click at [709, 108] on icon "button" at bounding box center [712, 112] width 8 height 8
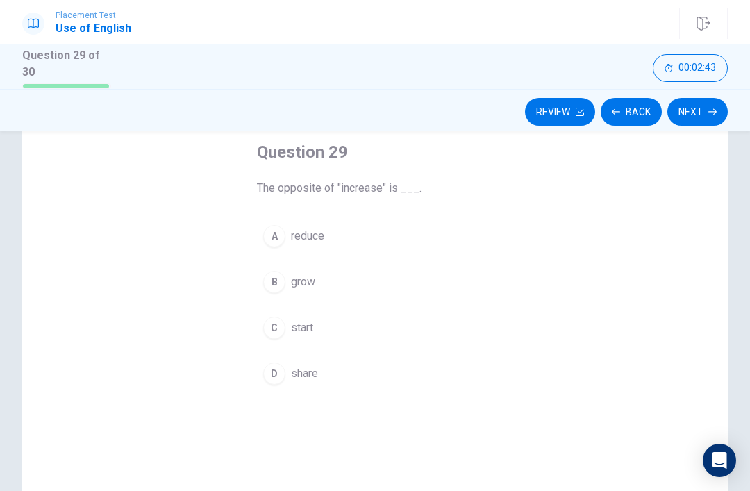
click at [304, 379] on span "share" at bounding box center [304, 373] width 27 height 17
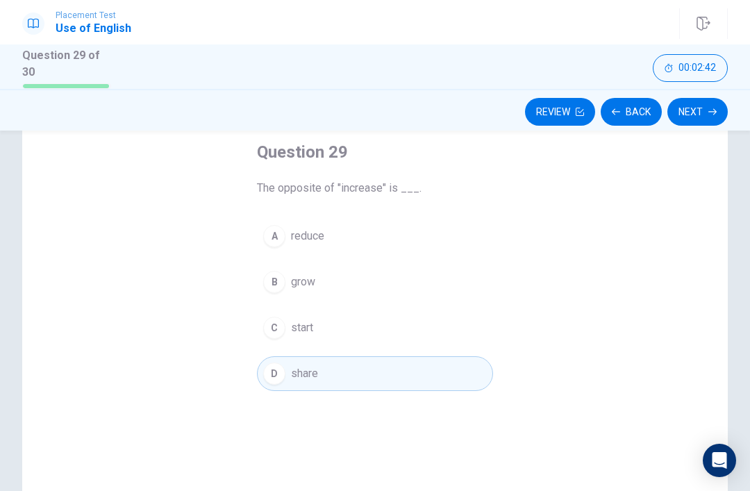
click at [702, 108] on button "Next" at bounding box center [697, 112] width 60 height 28
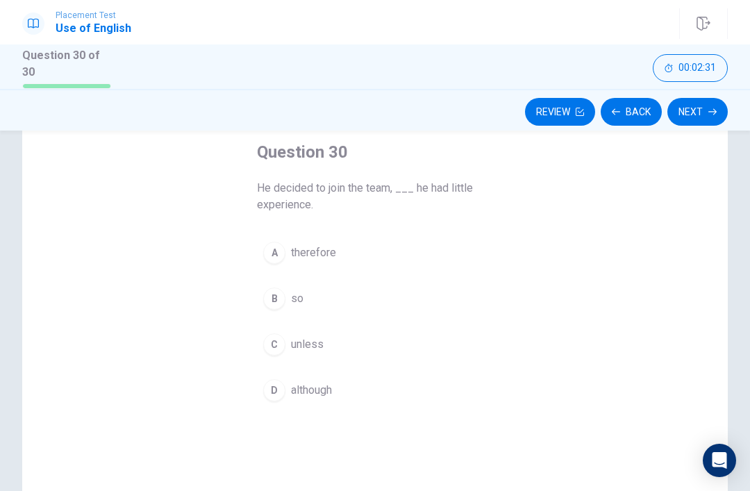
click at [282, 300] on div "B" at bounding box center [274, 299] width 22 height 22
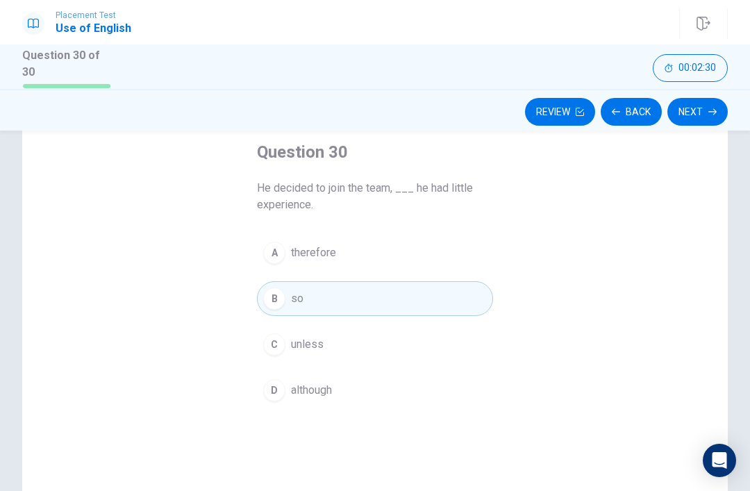
click at [707, 105] on button "Next" at bounding box center [697, 112] width 60 height 28
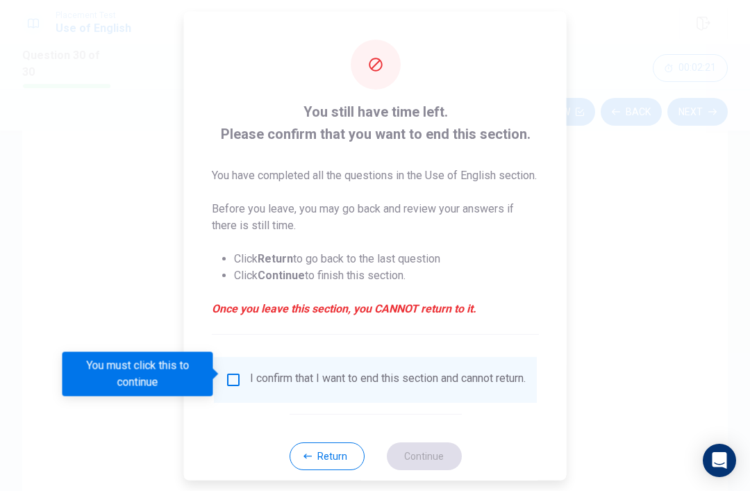
click at [233, 377] on input "You must click this to continue" at bounding box center [233, 379] width 17 height 17
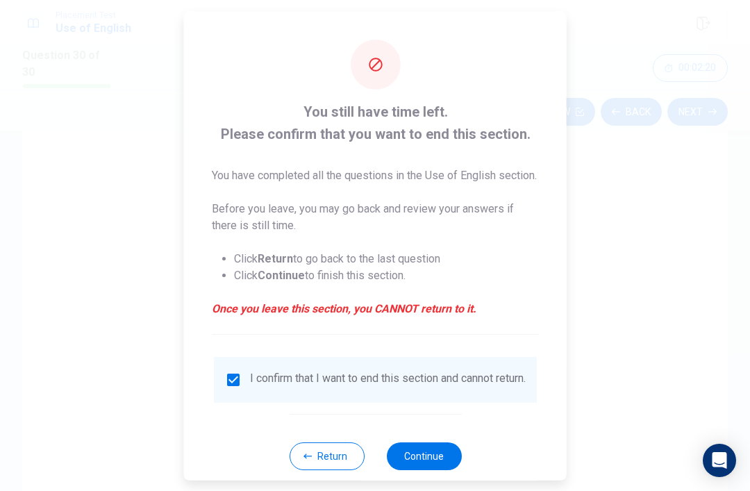
click at [438, 465] on button "Continue" at bounding box center [423, 456] width 75 height 28
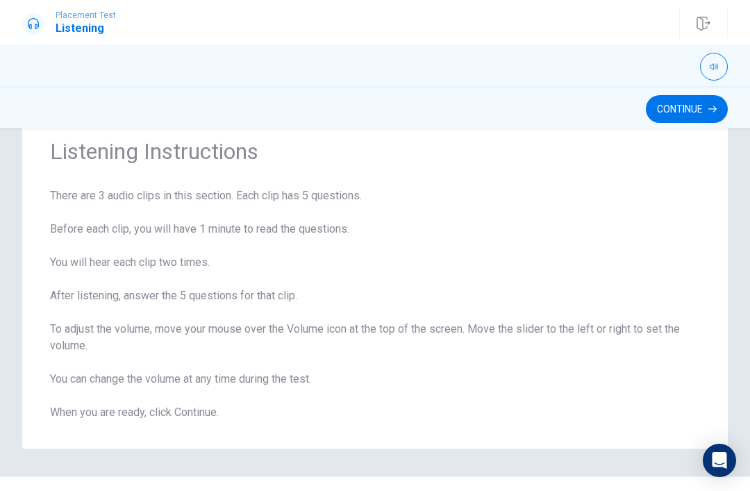
scroll to position [47, 0]
click at [708, 106] on button "Continue" at bounding box center [687, 109] width 82 height 28
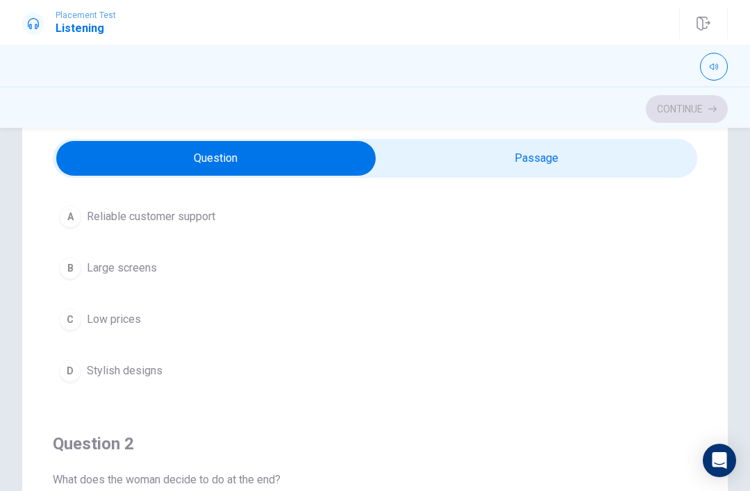
scroll to position [82, 0]
click at [72, 224] on div "A" at bounding box center [70, 219] width 22 height 22
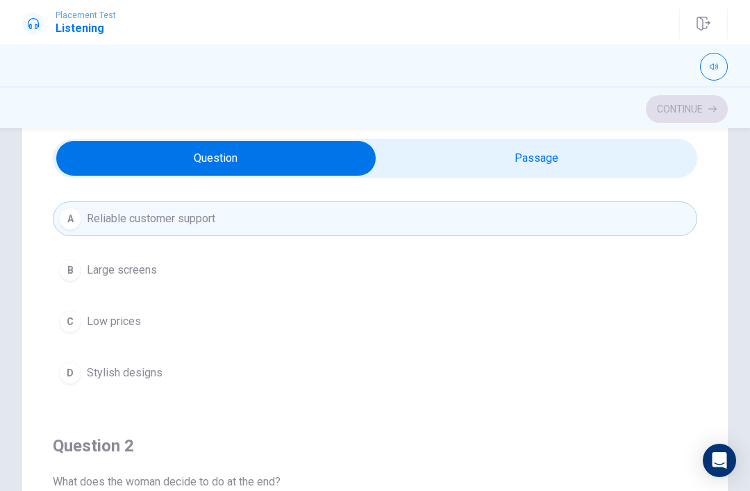
click at [72, 223] on div "A" at bounding box center [70, 219] width 22 height 22
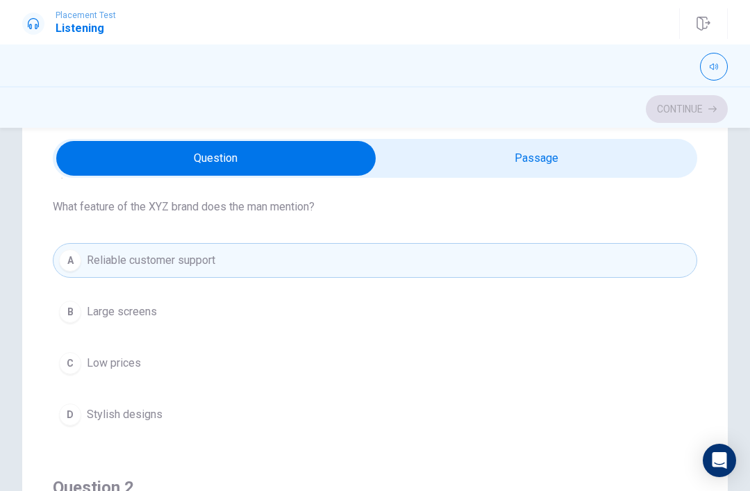
scroll to position [38, 0]
click at [88, 367] on span "Low prices" at bounding box center [114, 365] width 54 height 17
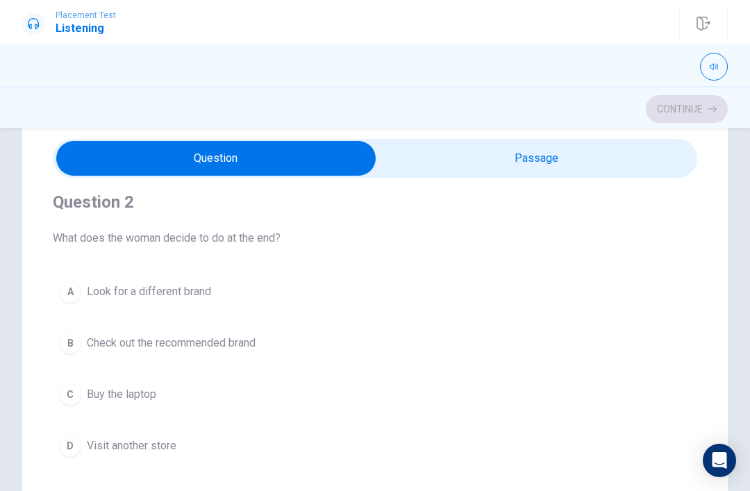
scroll to position [327, 0]
click at [242, 347] on span "Check out the recommended brand" at bounding box center [171, 341] width 169 height 17
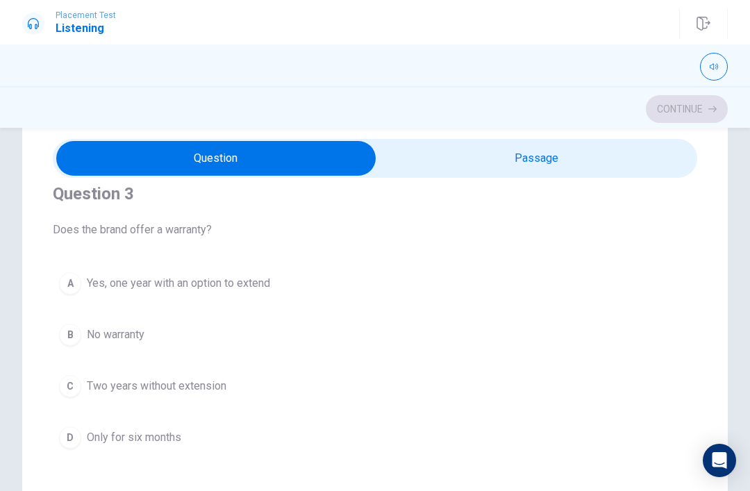
scroll to position [653, 0]
click at [238, 282] on span "Yes, one year with an option to extend" at bounding box center [178, 281] width 183 height 17
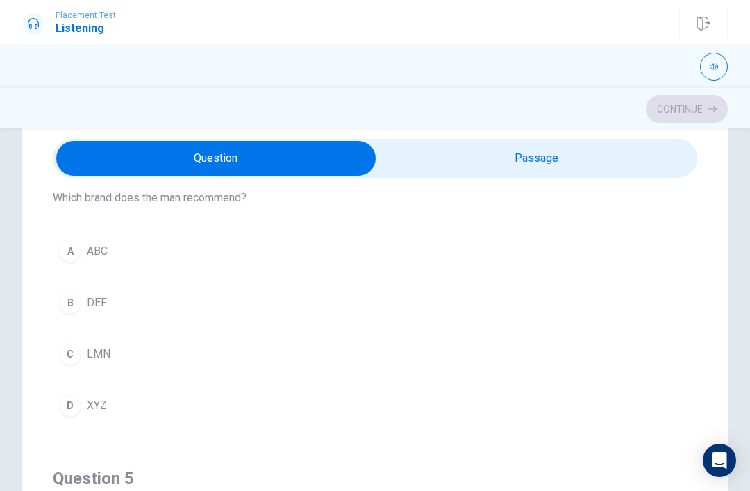
scroll to position [999, 0]
click at [82, 302] on button "B DEF" at bounding box center [375, 303] width 645 height 35
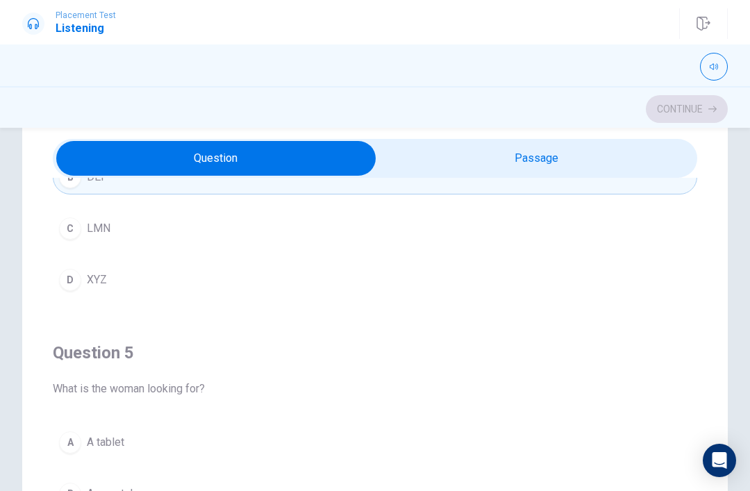
scroll to position [1125, 0]
click at [66, 446] on div "A" at bounding box center [70, 442] width 22 height 22
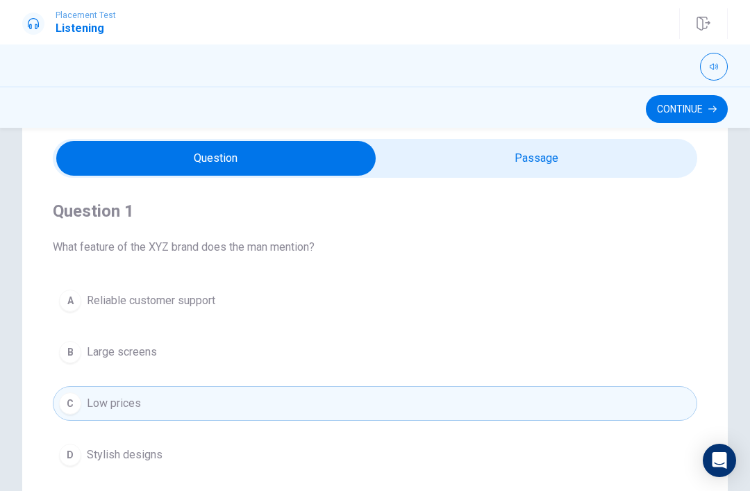
scroll to position [0, 0]
click at [733, 361] on div "Question 1 What feature of the XYZ brand does the man mention? A Reliable custo…" at bounding box center [375, 387] width 750 height 558
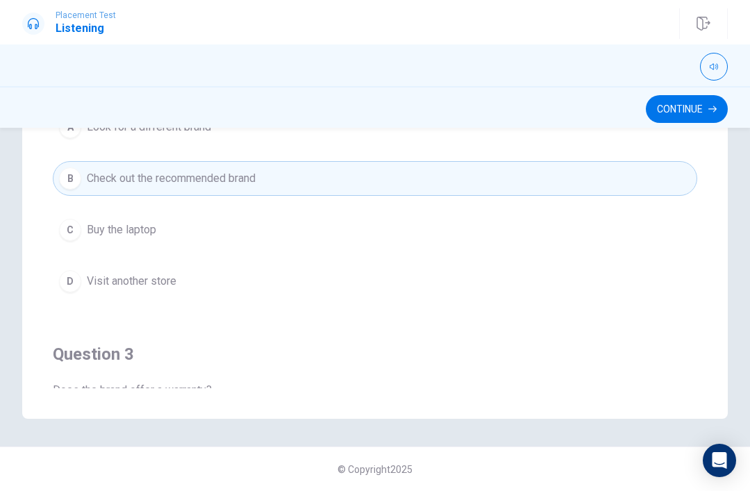
scroll to position [295, 0]
click at [151, 236] on span "Buy the laptop" at bounding box center [121, 230] width 69 height 17
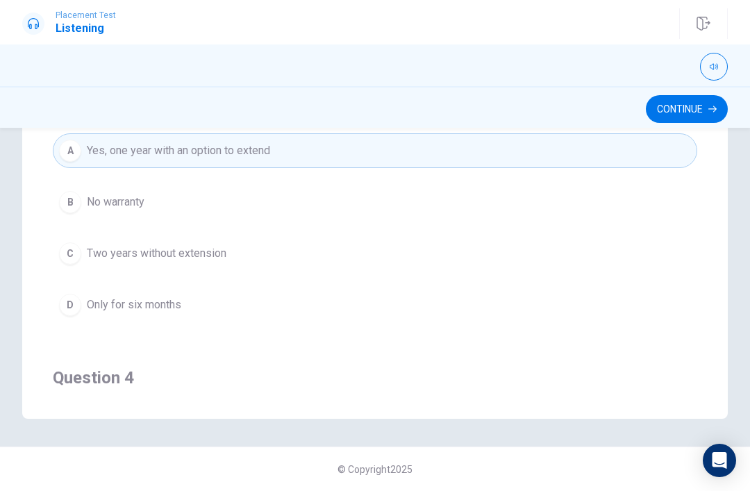
scroll to position [532, 0]
click at [184, 322] on button "D Only for six months" at bounding box center [375, 308] width 645 height 35
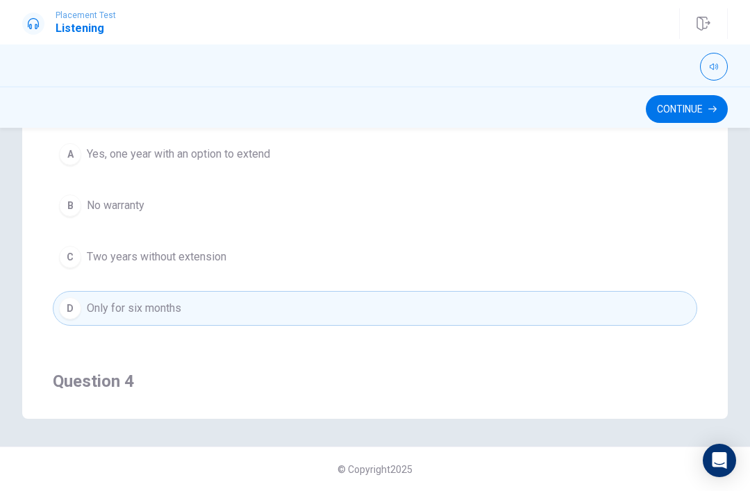
click at [133, 215] on button "B No warranty" at bounding box center [375, 205] width 645 height 35
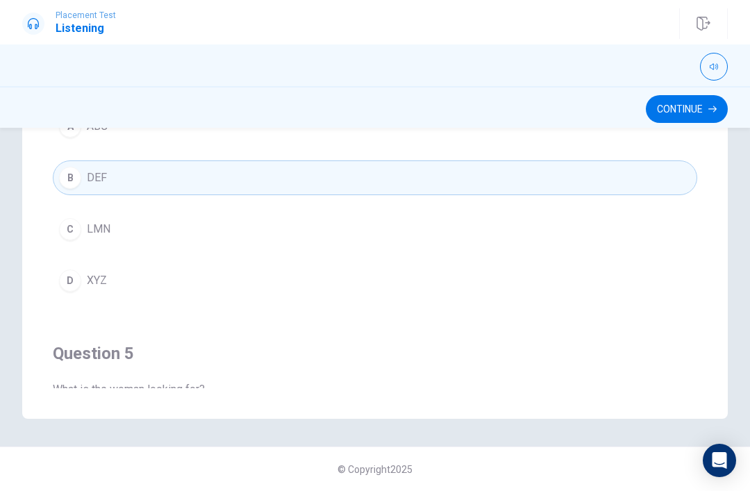
scroll to position [875, 0]
click at [90, 288] on span "XYZ" at bounding box center [97, 282] width 20 height 17
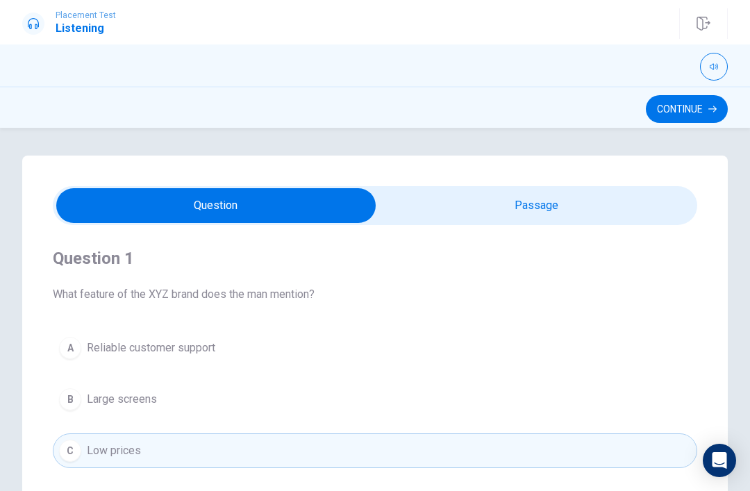
scroll to position [0, 0]
click at [687, 114] on button "Continue" at bounding box center [687, 109] width 82 height 28
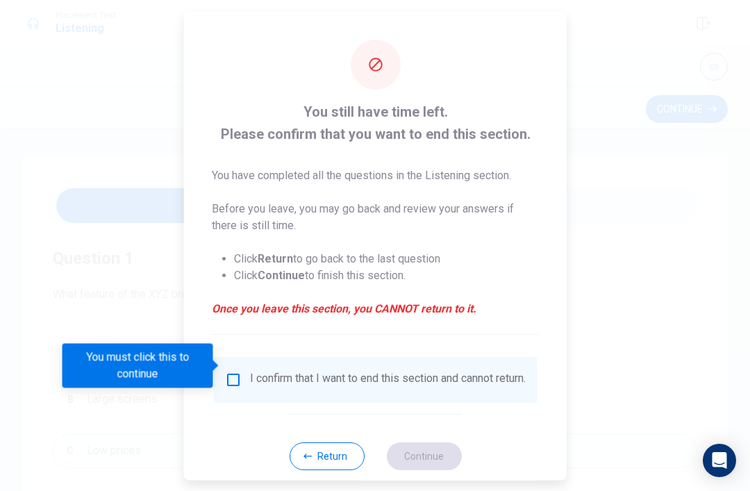
click at [348, 447] on button "Return" at bounding box center [326, 456] width 75 height 28
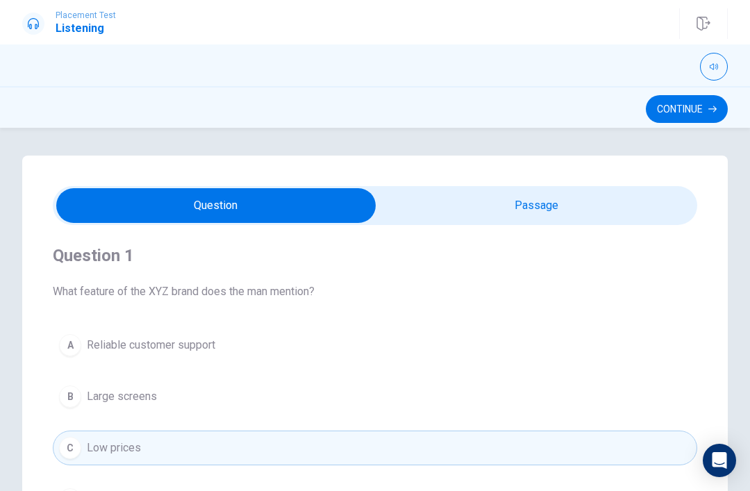
scroll to position [2, 0]
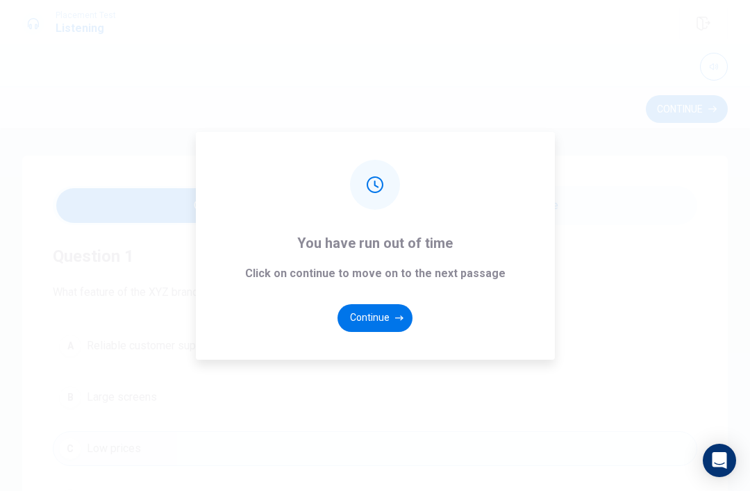
click at [374, 326] on button "Continue" at bounding box center [375, 318] width 75 height 28
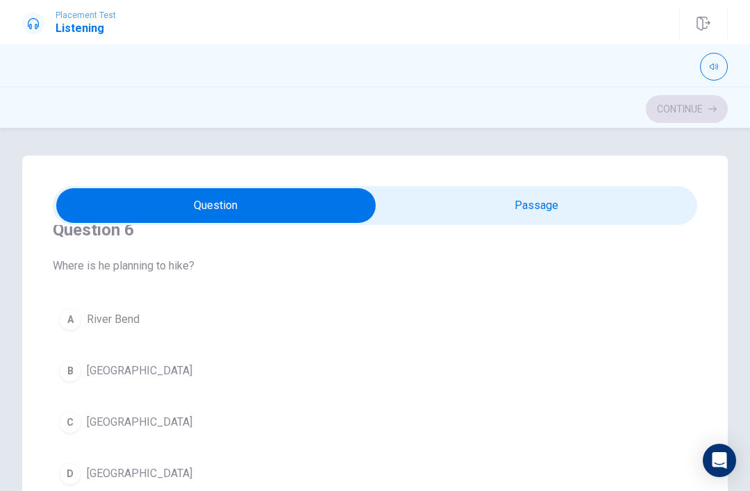
scroll to position [47, 0]
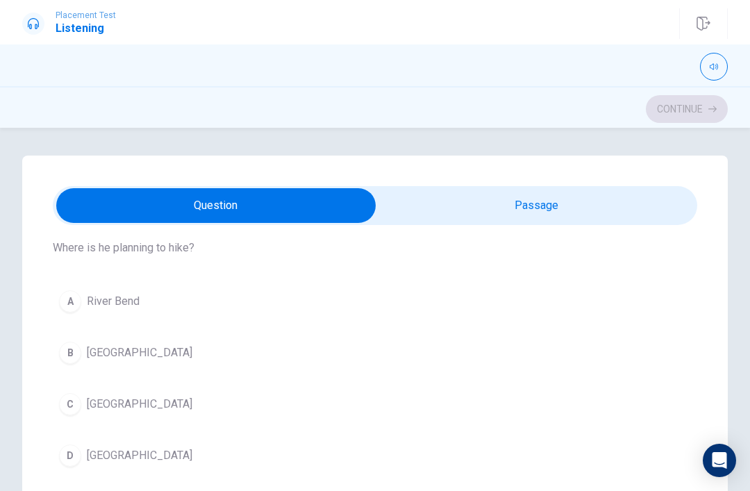
click at [98, 394] on button "C [GEOGRAPHIC_DATA]" at bounding box center [375, 404] width 645 height 35
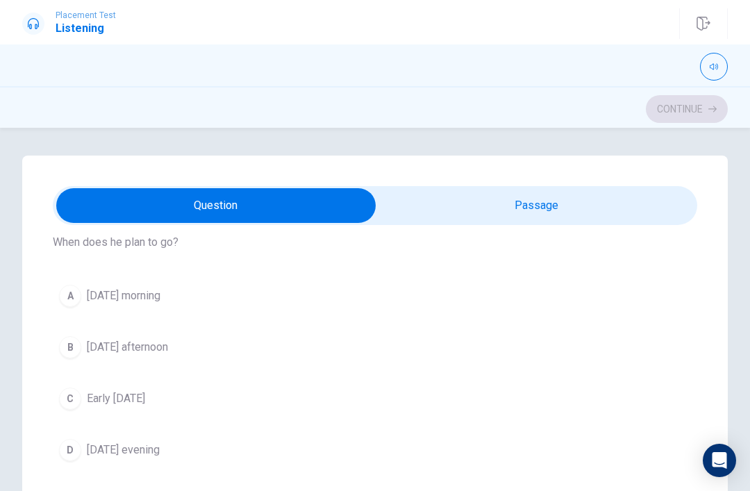
scroll to position [372, 0]
click at [74, 353] on div "B" at bounding box center [70, 344] width 22 height 22
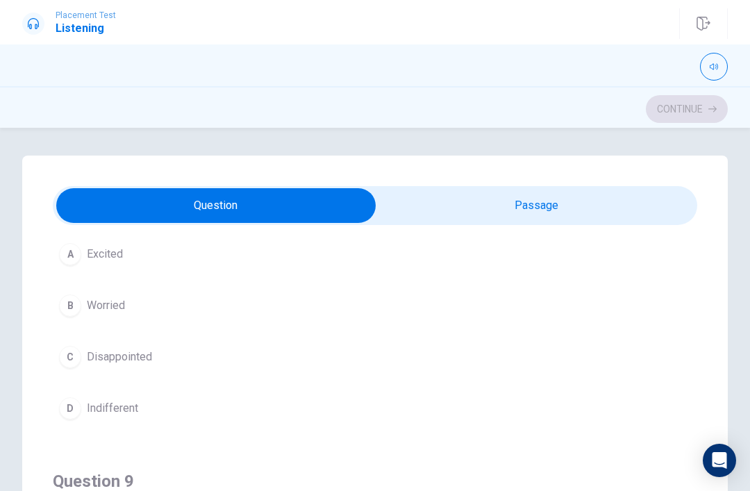
scroll to position [682, 0]
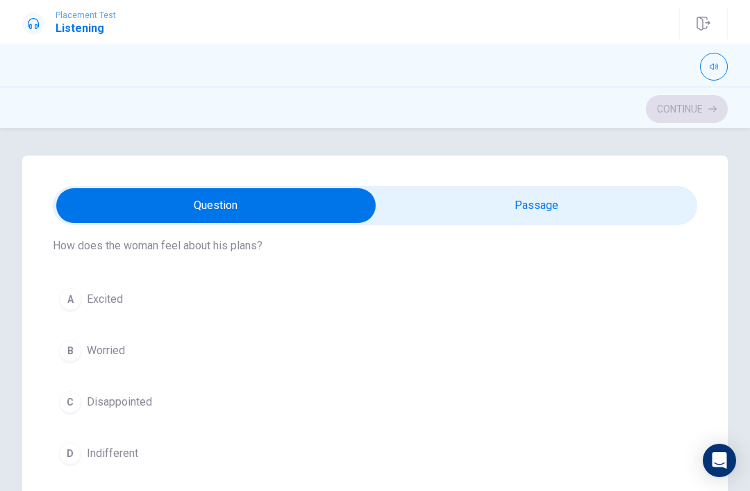
click at [94, 306] on span "Excited" at bounding box center [105, 299] width 36 height 17
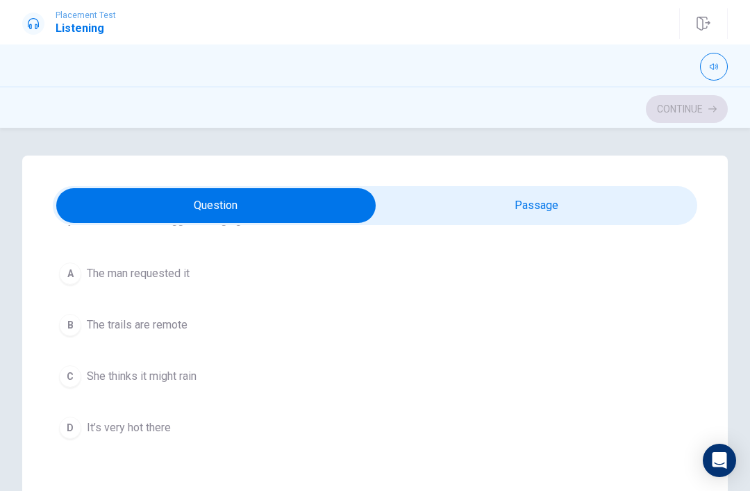
scroll to position [1027, 0]
click at [168, 435] on button "D It’s very hot there" at bounding box center [375, 425] width 645 height 35
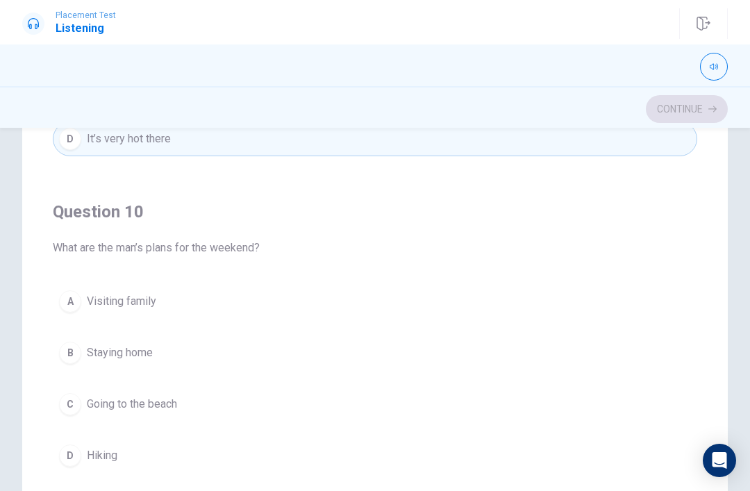
scroll to position [187, 0]
click at [63, 451] on div "D" at bounding box center [70, 457] width 22 height 22
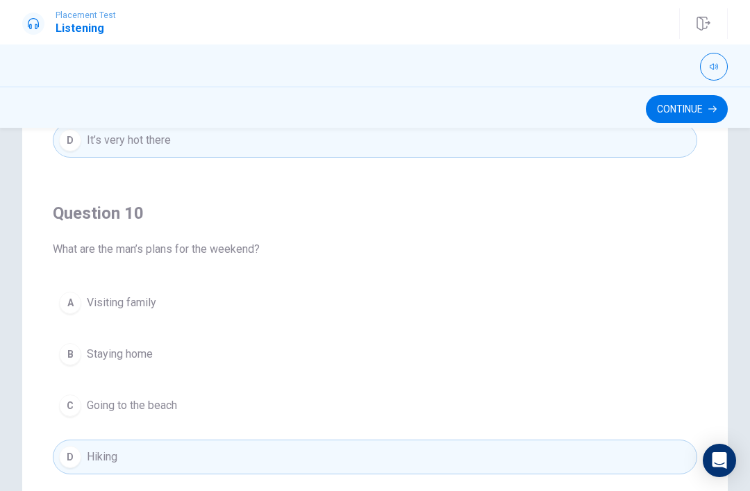
click at [703, 109] on button "Continue" at bounding box center [687, 109] width 82 height 28
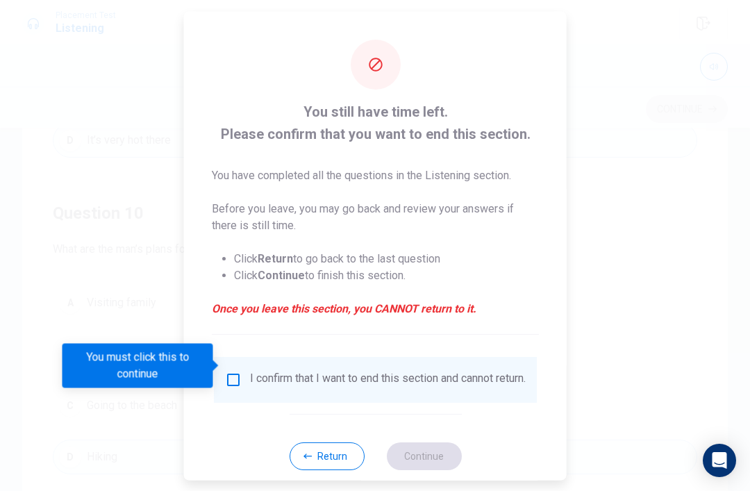
click at [340, 450] on button "Return" at bounding box center [326, 456] width 75 height 28
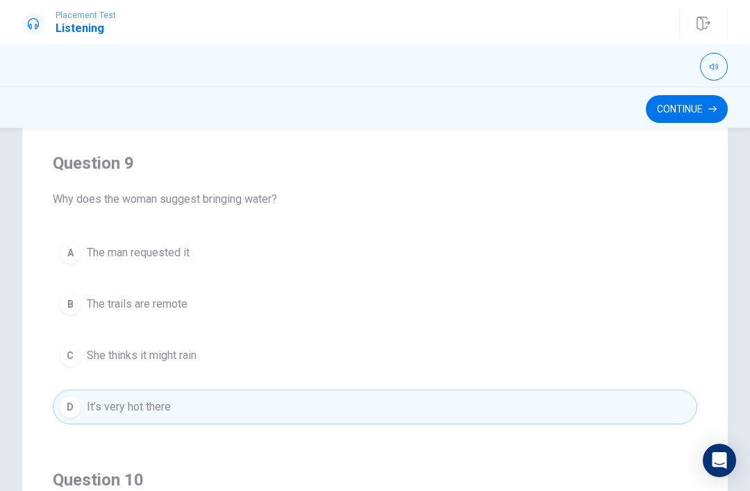
scroll to position [859, 0]
click at [90, 308] on span "The trails are remote" at bounding box center [137, 303] width 101 height 17
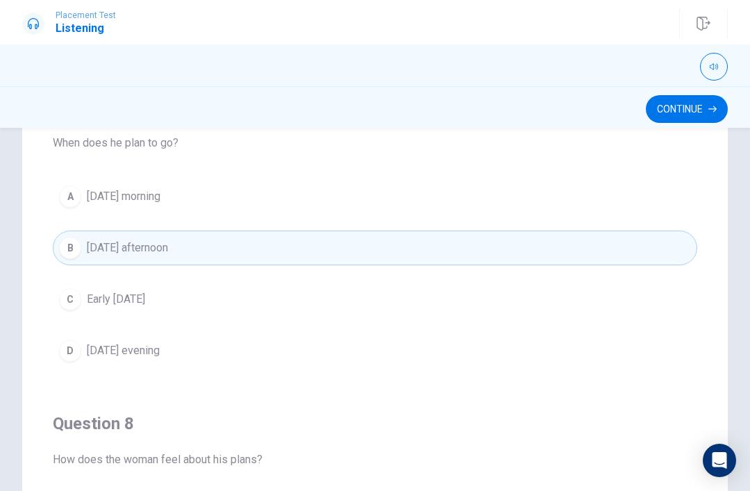
scroll to position [281, 0]
click at [140, 190] on span "[DATE] morning" at bounding box center [124, 196] width 74 height 17
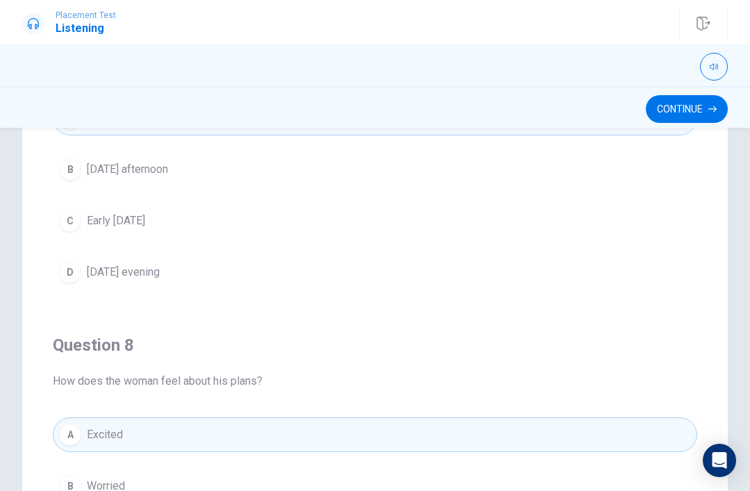
scroll to position [353, 0]
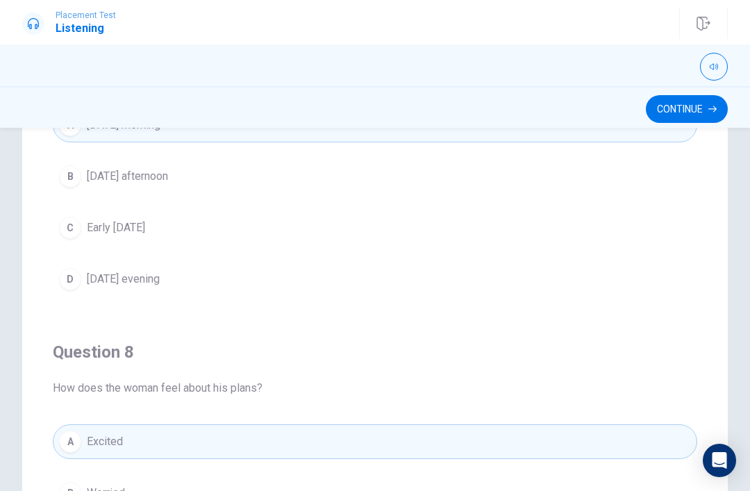
click at [140, 225] on span "Early [DATE]" at bounding box center [116, 227] width 58 height 17
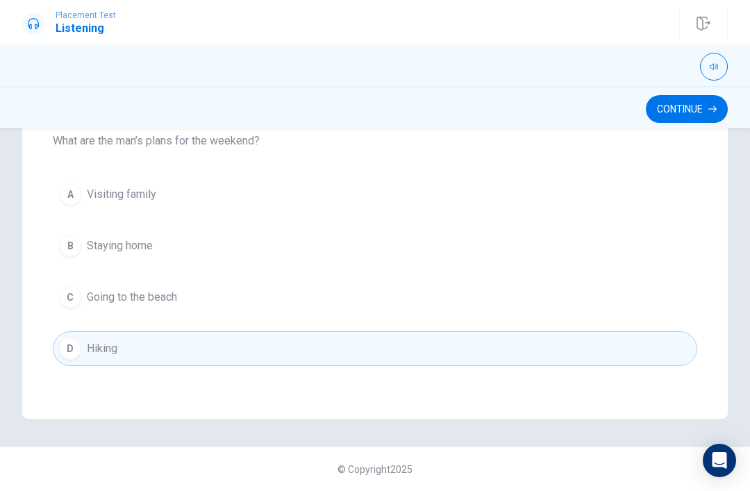
scroll to position [1125, 0]
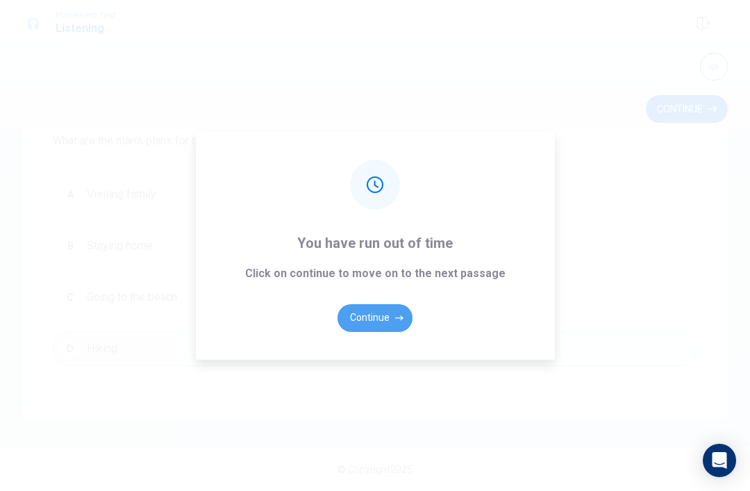
click at [349, 332] on button "Continue" at bounding box center [375, 318] width 75 height 28
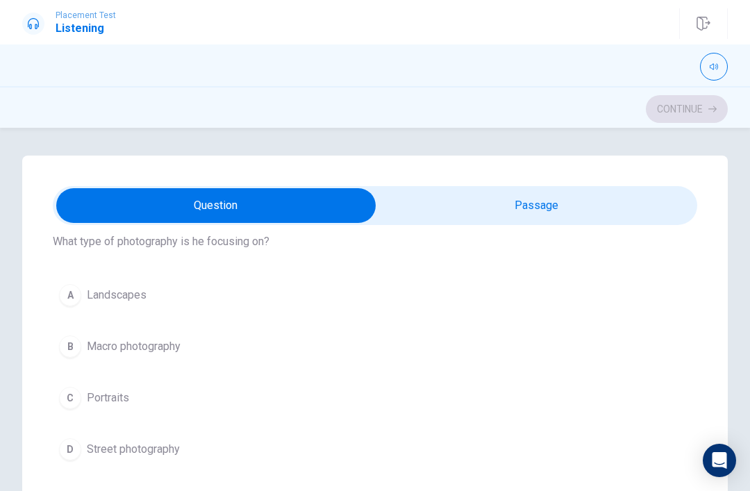
scroll to position [48, 0]
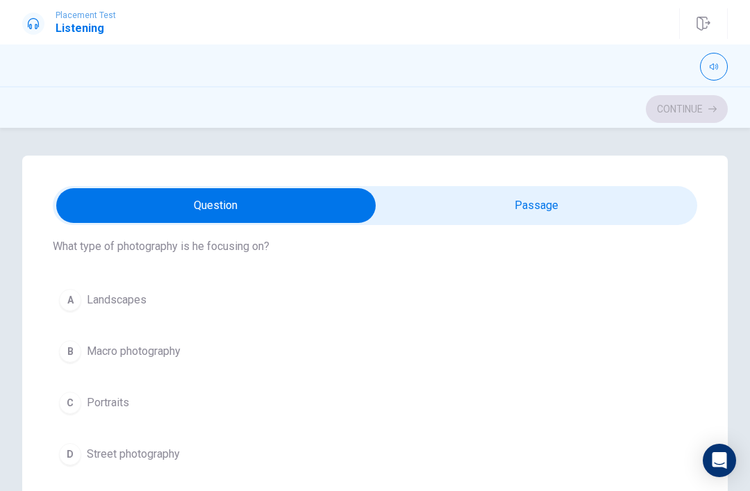
click at [510, 399] on button "C Portraits" at bounding box center [375, 402] width 645 height 35
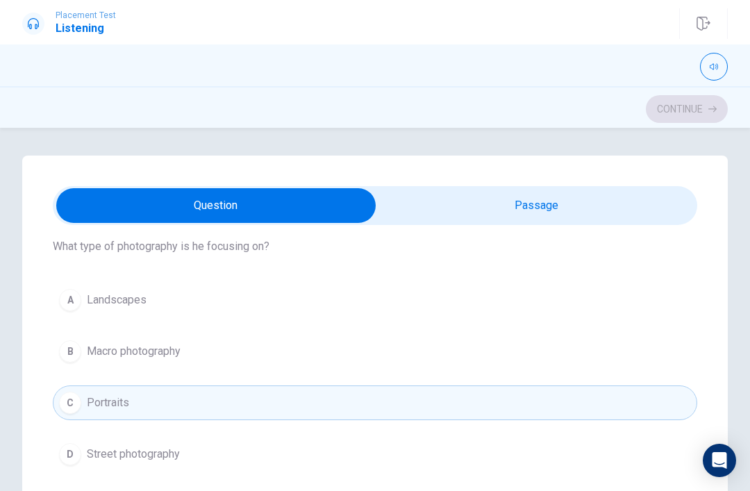
scroll to position [49, 0]
click at [445, 363] on button "[PERSON_NAME] photography" at bounding box center [375, 350] width 645 height 35
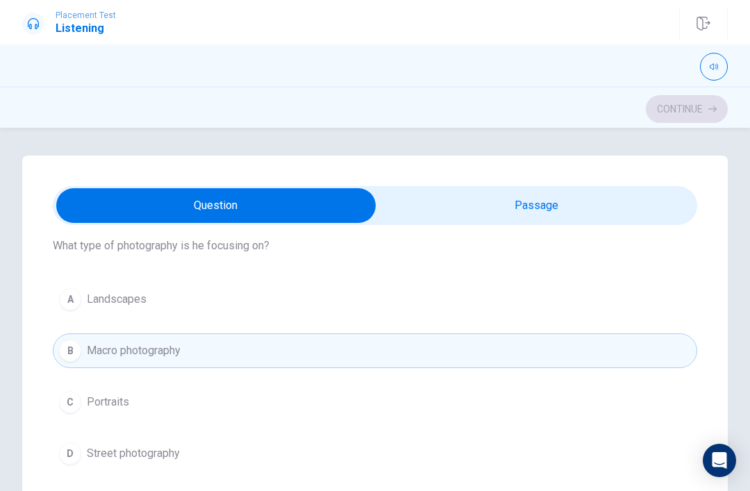
click at [69, 359] on div "B" at bounding box center [70, 351] width 22 height 22
click at [181, 354] on span "Macro photography" at bounding box center [134, 350] width 94 height 17
click at [83, 349] on button "[PERSON_NAME] photography" at bounding box center [375, 350] width 645 height 35
click at [389, 356] on button "[PERSON_NAME] photography" at bounding box center [375, 350] width 645 height 35
click at [526, 354] on button "[PERSON_NAME] photography" at bounding box center [375, 350] width 645 height 35
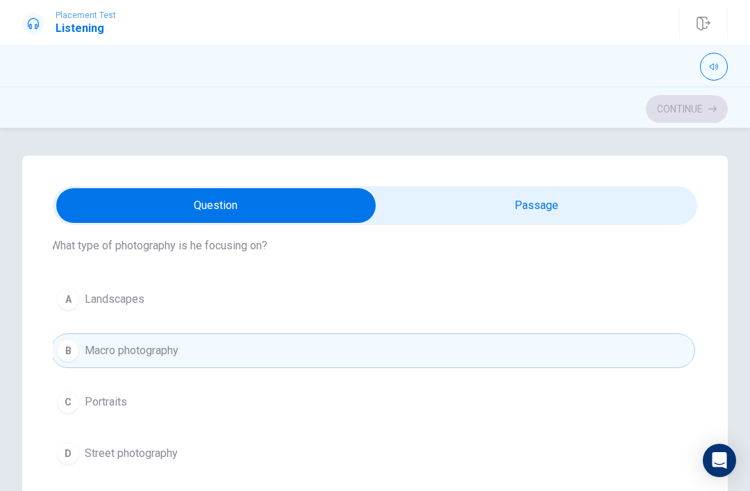
checkbox input "true"
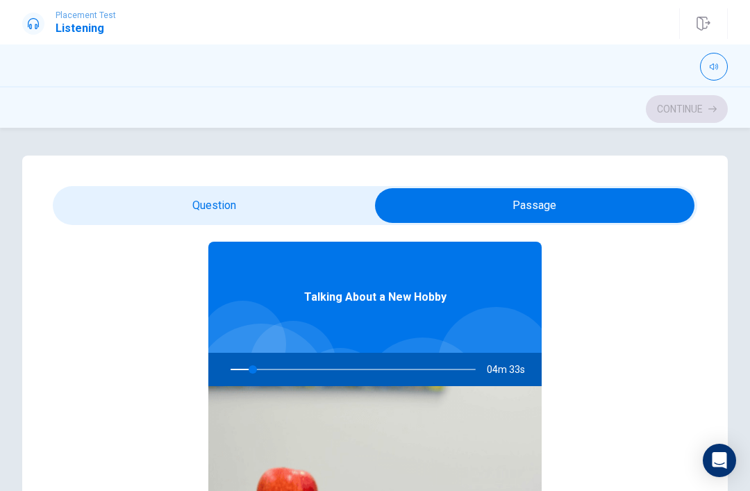
click at [422, 372] on div at bounding box center [350, 369] width 273 height 33
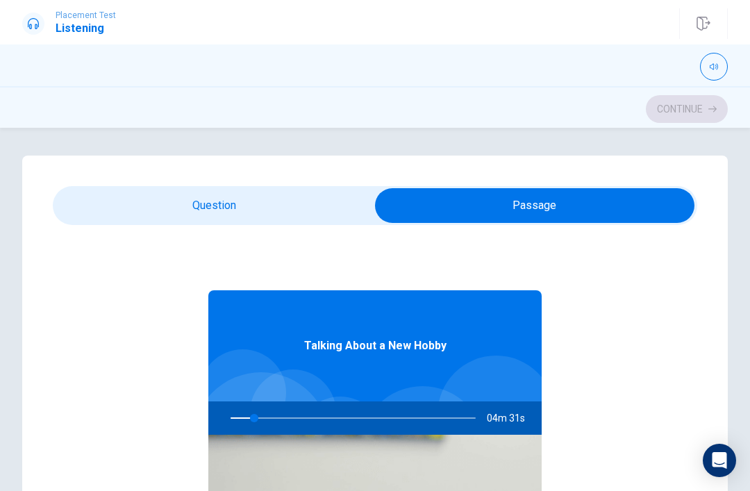
type input "10"
click at [281, 197] on input "checkbox" at bounding box center [534, 205] width 967 height 35
checkbox input "false"
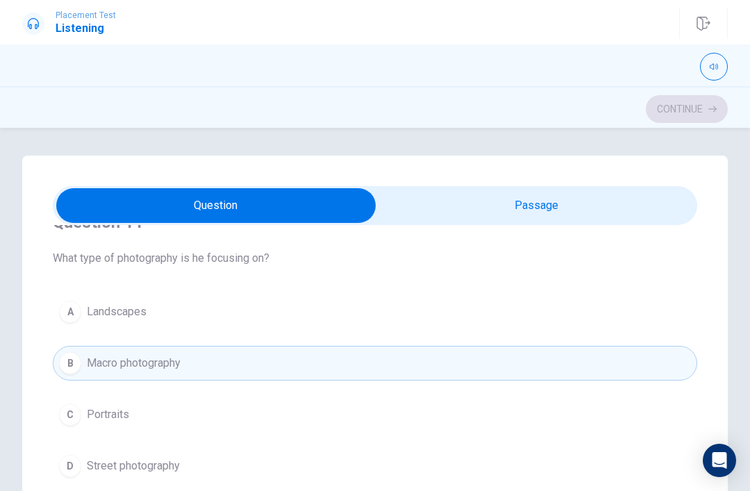
scroll to position [72, 0]
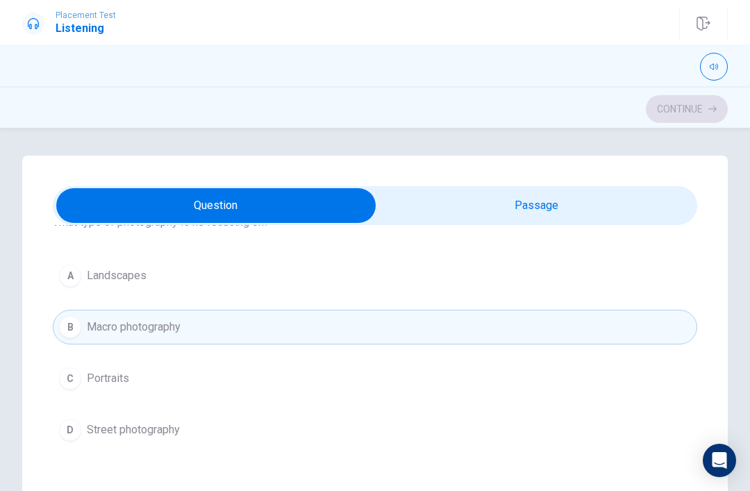
click at [108, 281] on span "Landscapes" at bounding box center [117, 275] width 60 height 17
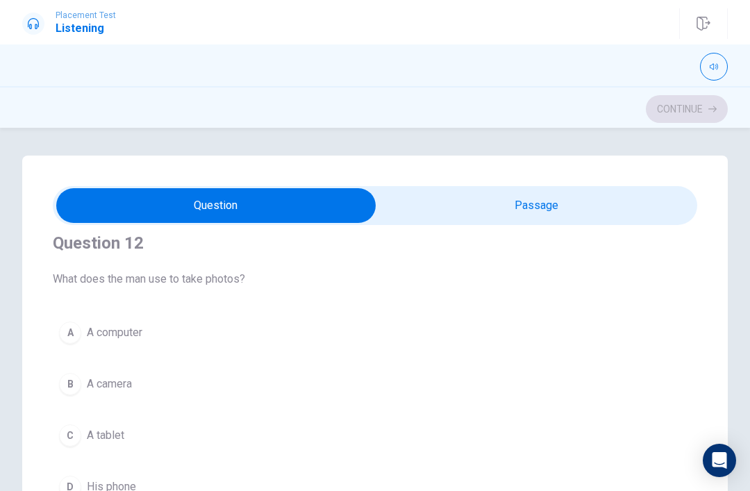
scroll to position [383, 0]
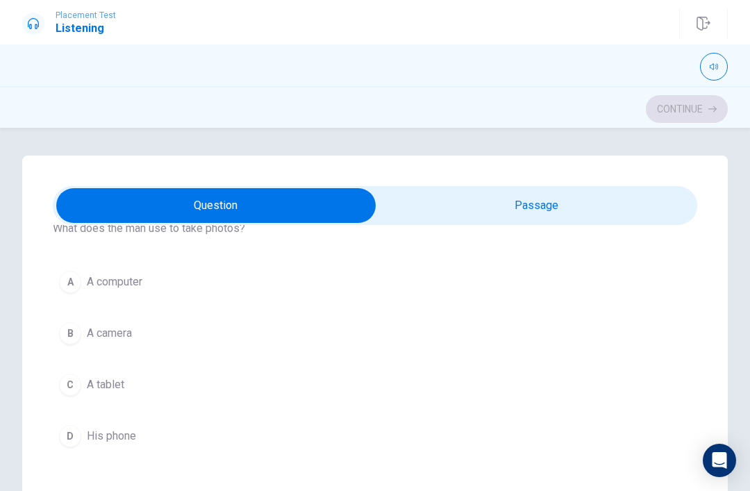
click at [116, 329] on span "A camera" at bounding box center [109, 333] width 45 height 17
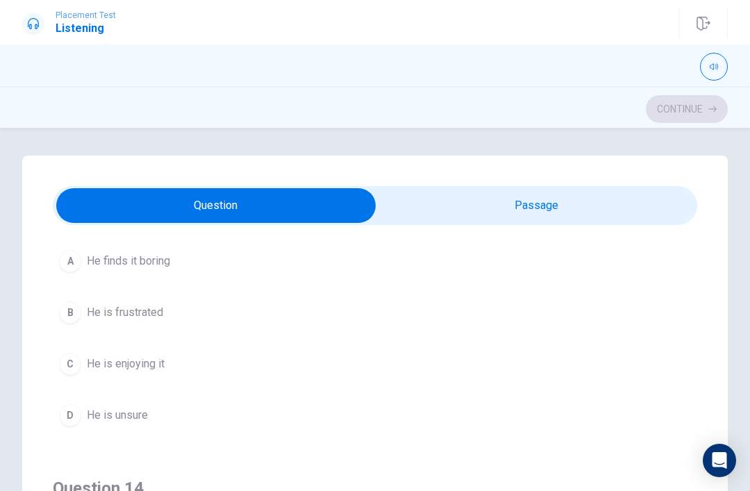
scroll to position [723, 0]
click at [169, 355] on button "C He is enjoying it" at bounding box center [375, 361] width 645 height 35
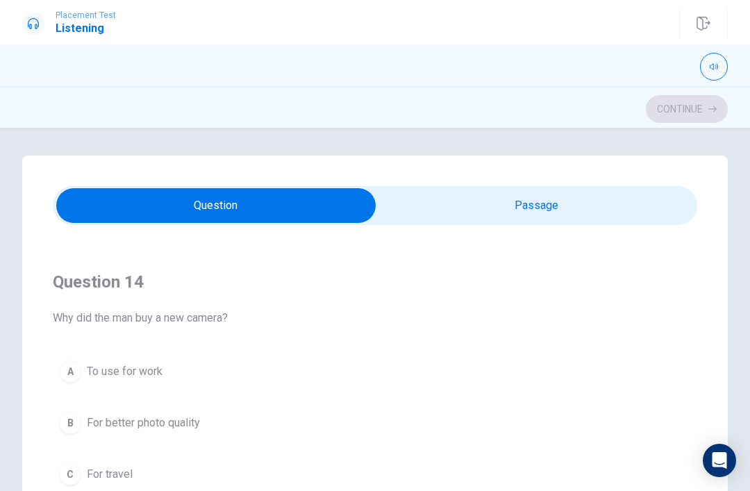
scroll to position [920, 0]
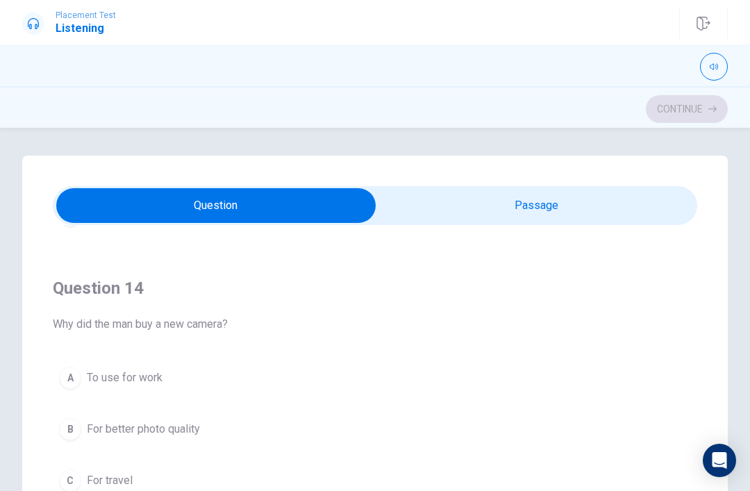
click at [367, 413] on button "B For better photo quality" at bounding box center [375, 429] width 645 height 35
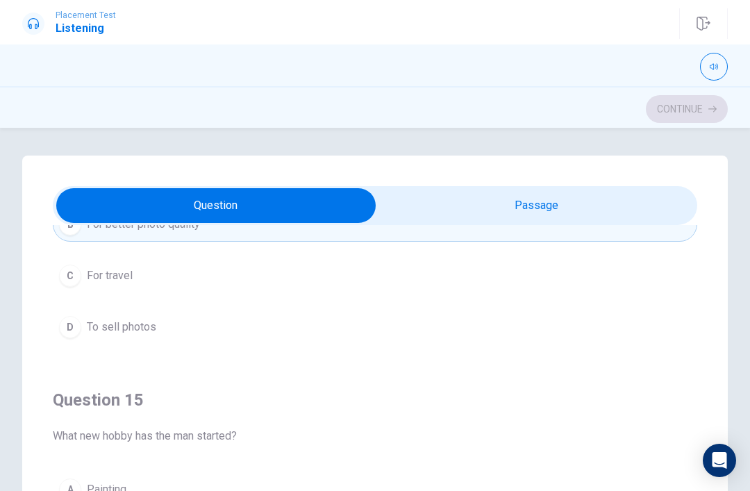
scroll to position [1125, 0]
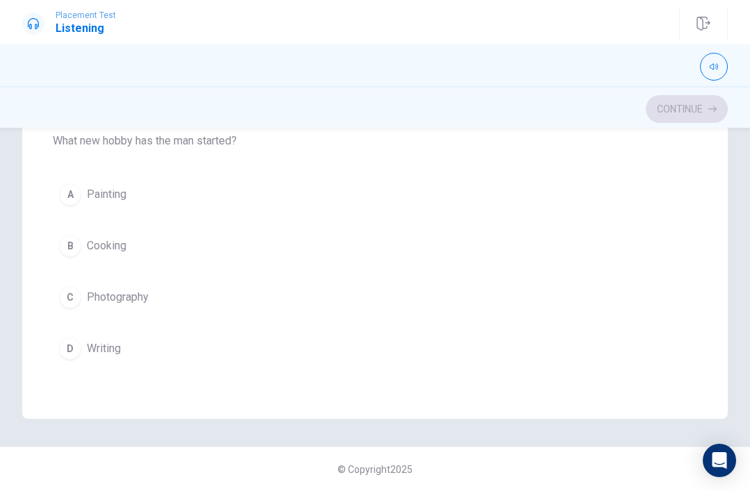
click at [65, 353] on div "D" at bounding box center [70, 349] width 22 height 22
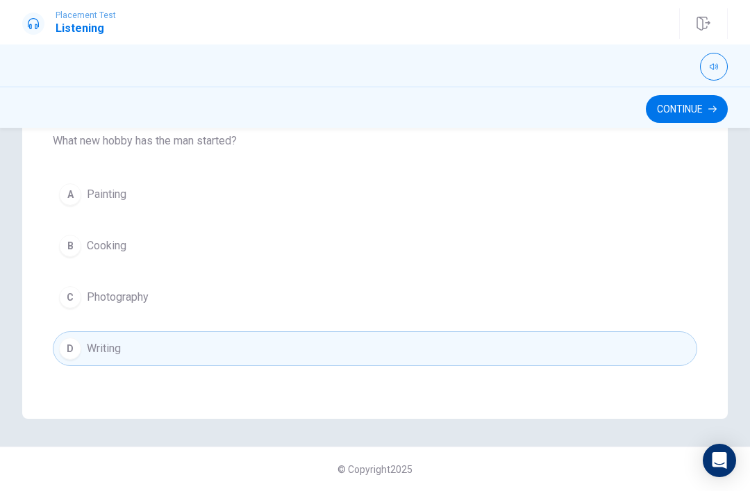
scroll to position [295, 0]
click at [67, 297] on div "C" at bounding box center [70, 297] width 22 height 22
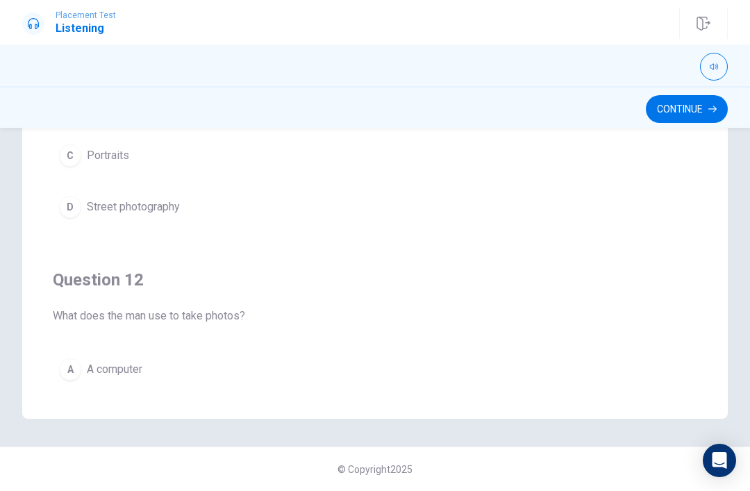
scroll to position [0, 0]
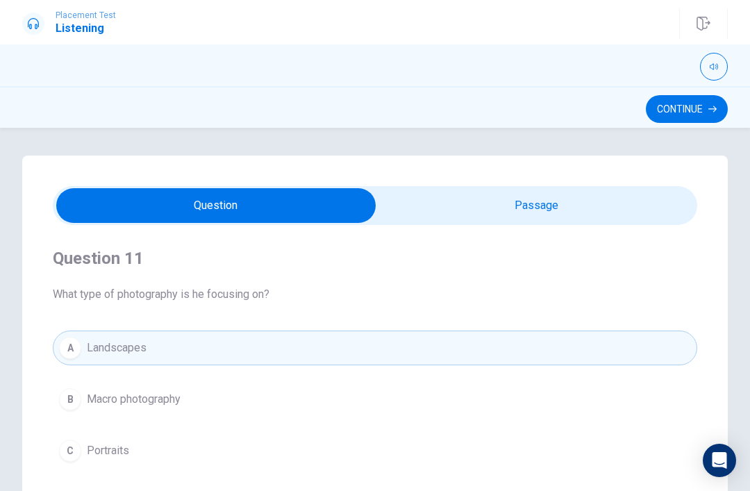
click at [262, 323] on div "Question 11 What type of photography is he focusing on? A Landscapes [PERSON_NA…" at bounding box center [375, 383] width 645 height 317
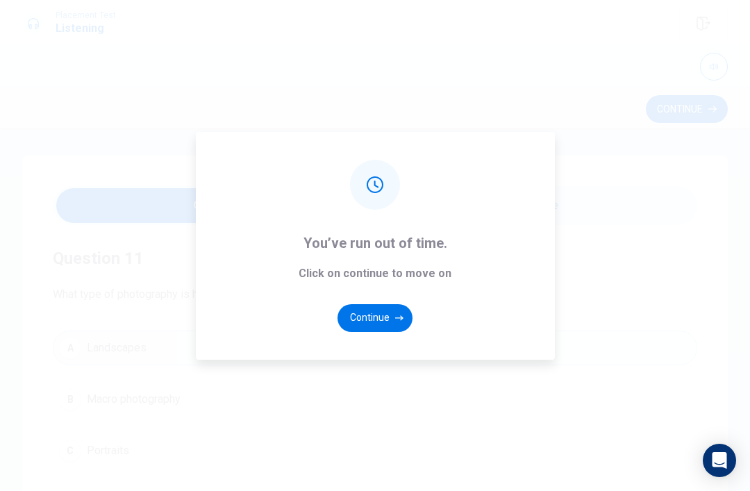
click at [373, 326] on button "Continue" at bounding box center [375, 318] width 75 height 28
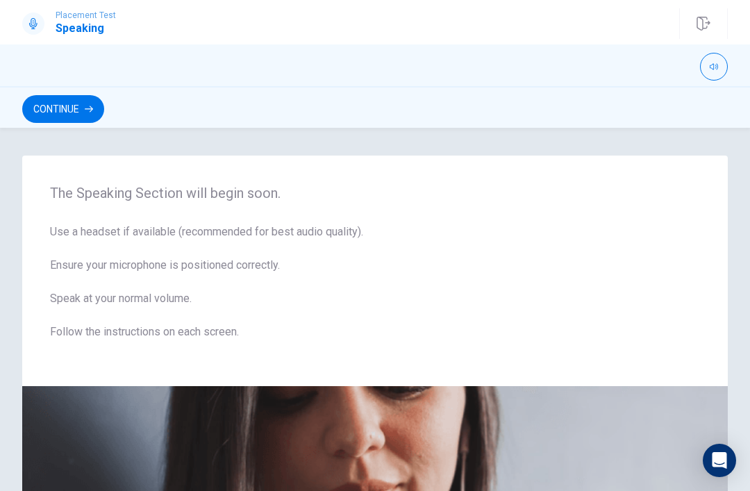
click at [65, 106] on button "Continue" at bounding box center [63, 109] width 82 height 28
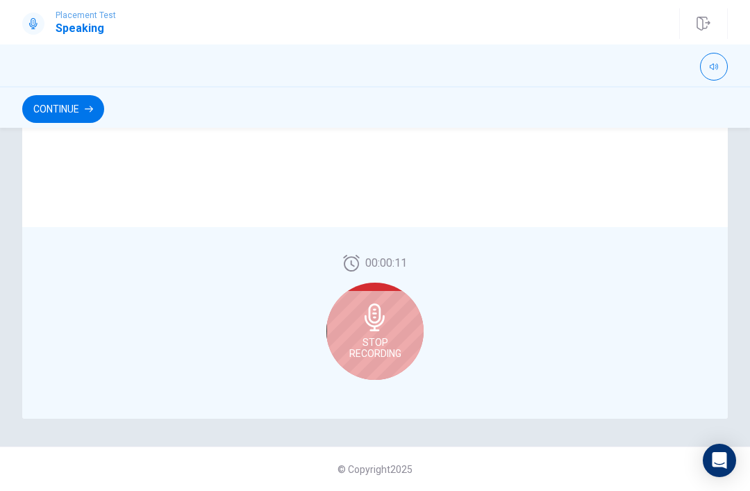
scroll to position [342, 0]
click at [382, 329] on icon at bounding box center [375, 318] width 28 height 28
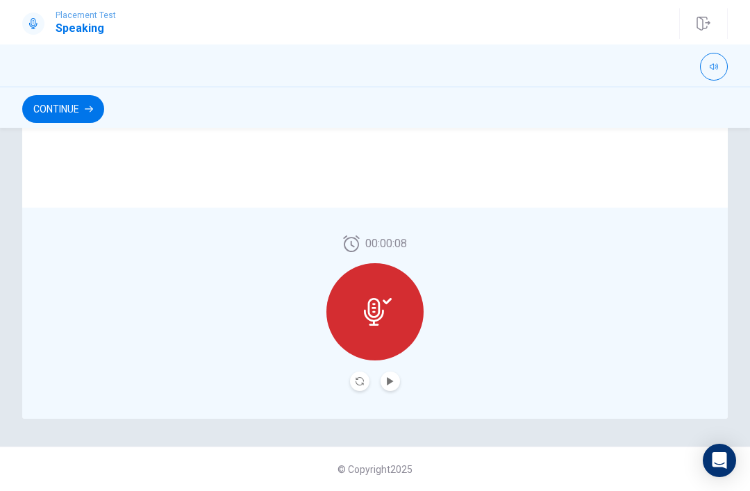
click at [354, 383] on button "Record Again" at bounding box center [359, 381] width 19 height 19
click at [373, 369] on div "00:00:15" at bounding box center [374, 313] width 97 height 156
click at [388, 385] on button "Play Audio" at bounding box center [390, 381] width 19 height 19
click at [583, 326] on div "00:00:15" at bounding box center [375, 313] width 706 height 211
click at [356, 379] on icon "Record Again" at bounding box center [360, 381] width 8 height 8
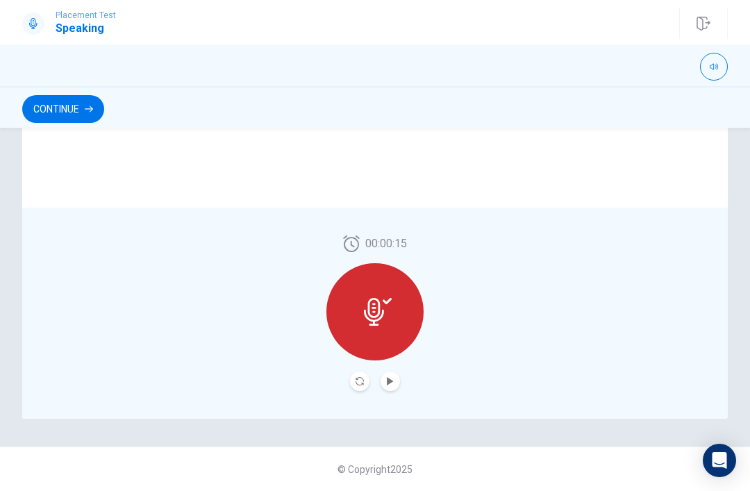
click at [399, 377] on button "Play Audio" at bounding box center [390, 381] width 19 height 19
click at [83, 103] on button "Continue" at bounding box center [63, 109] width 82 height 28
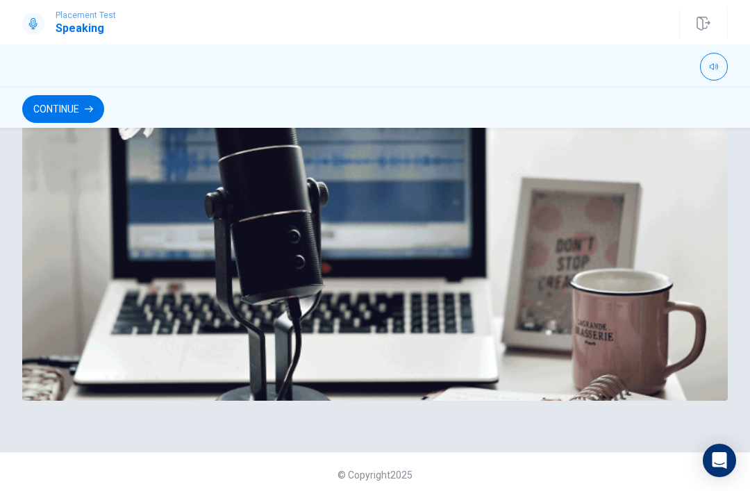
click at [103, 115] on button "Continue" at bounding box center [63, 109] width 82 height 28
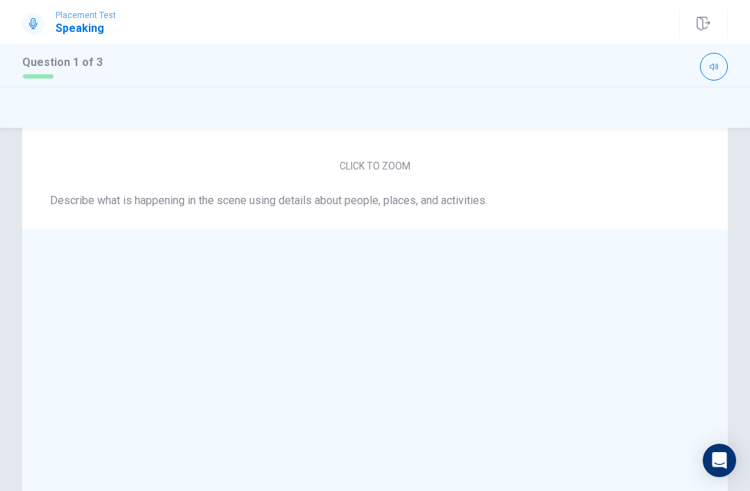
scroll to position [-46, 0]
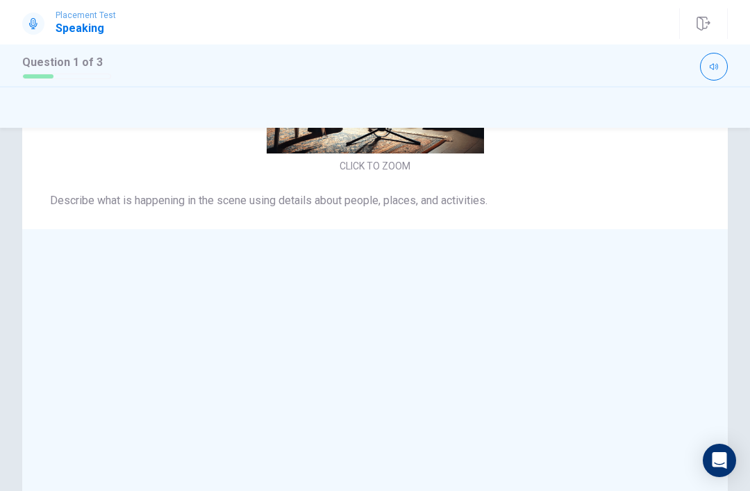
click at [392, 153] on img at bounding box center [375, 44] width 294 height 217
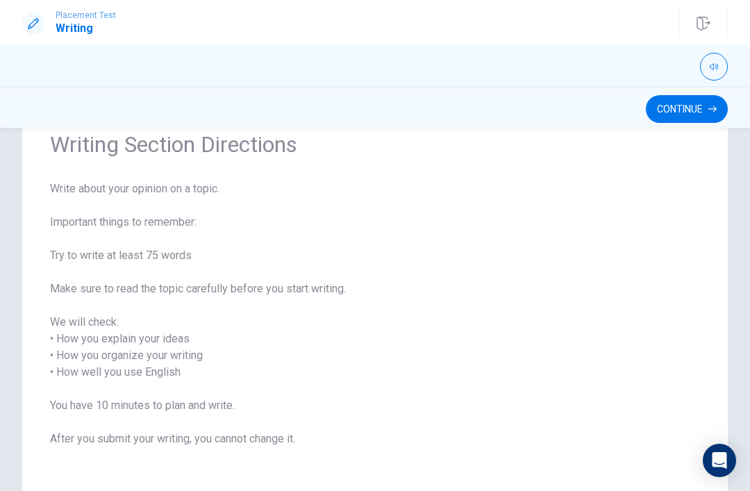
scroll to position [65, 0]
click at [701, 117] on button "Continue" at bounding box center [687, 109] width 82 height 28
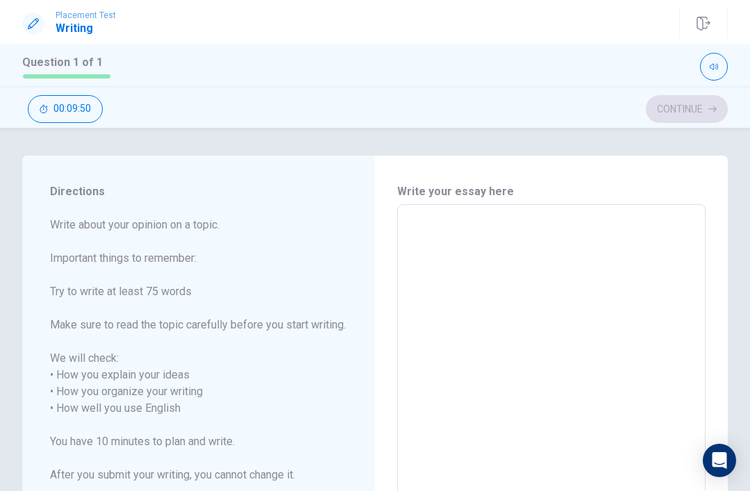
scroll to position [0, 0]
click at [495, 263] on textarea at bounding box center [551, 408] width 289 height 385
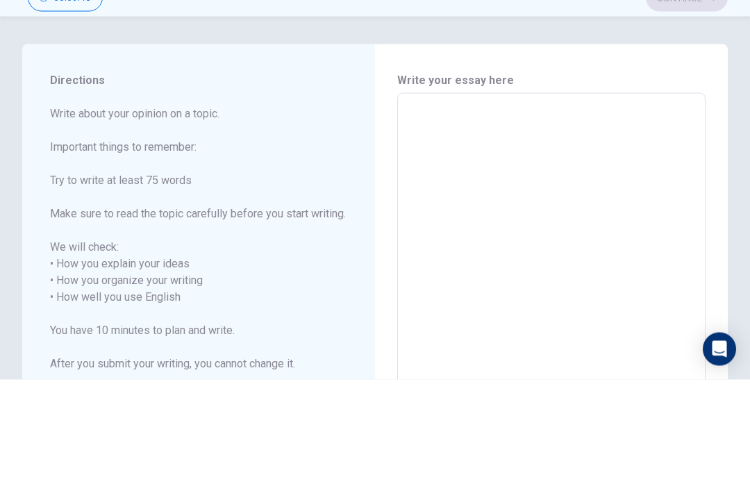
type textarea "A"
type textarea "x"
type textarea "A"
type textarea "x"
type textarea "A t"
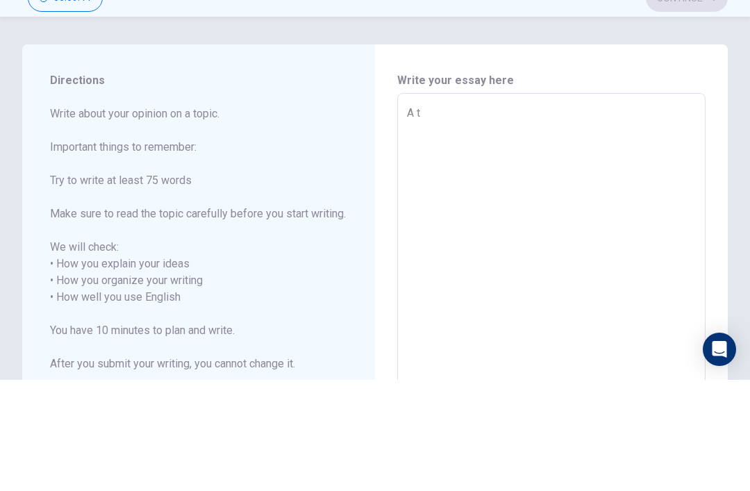
type textarea "x"
type textarea "A ti"
type textarea "x"
type textarea "A [PERSON_NAME]"
type textarea "x"
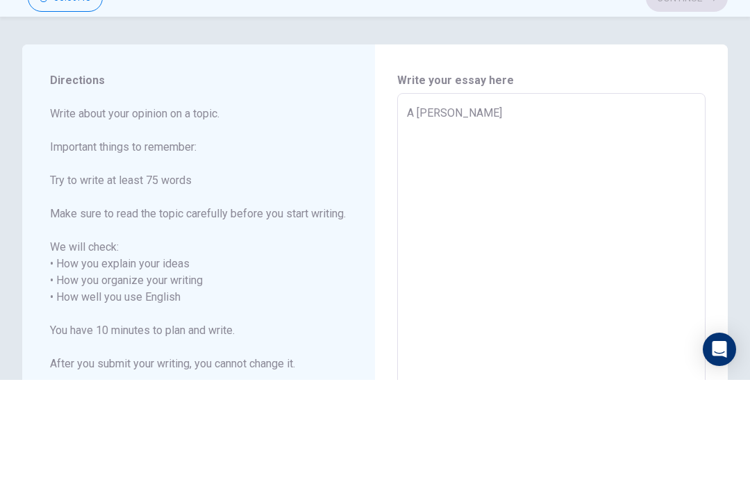
type textarea "A time"
type textarea "x"
type textarea "A time"
type textarea "x"
type textarea "A time w"
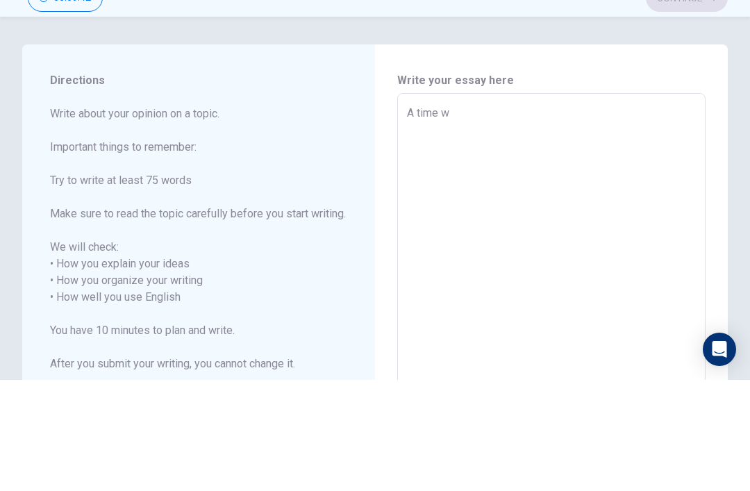
type textarea "x"
type textarea "A time wh"
type textarea "x"
type textarea "A time whe"
type textarea "x"
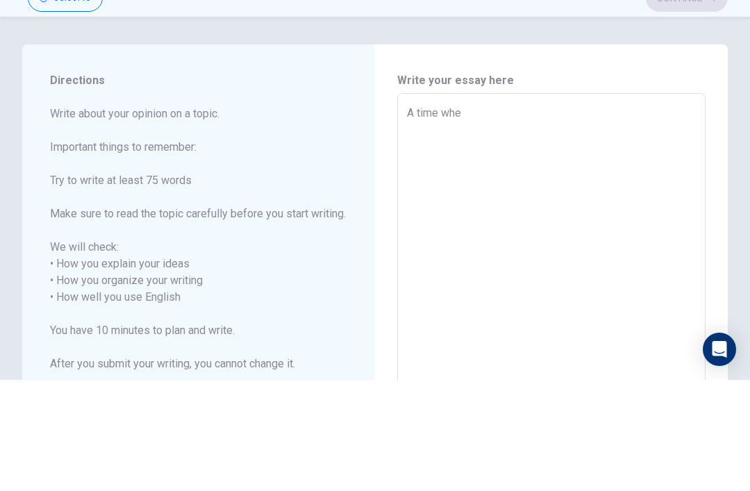
type textarea "A time when"
type textarea "x"
type textarea "A time when"
type textarea "x"
type textarea "A time when i"
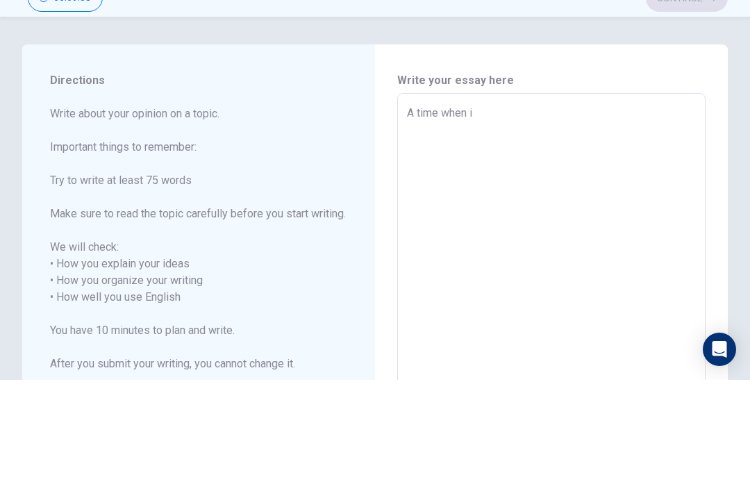
type textarea "x"
type textarea "A time when i"
type textarea "x"
type textarea "A time when i c"
type textarea "x"
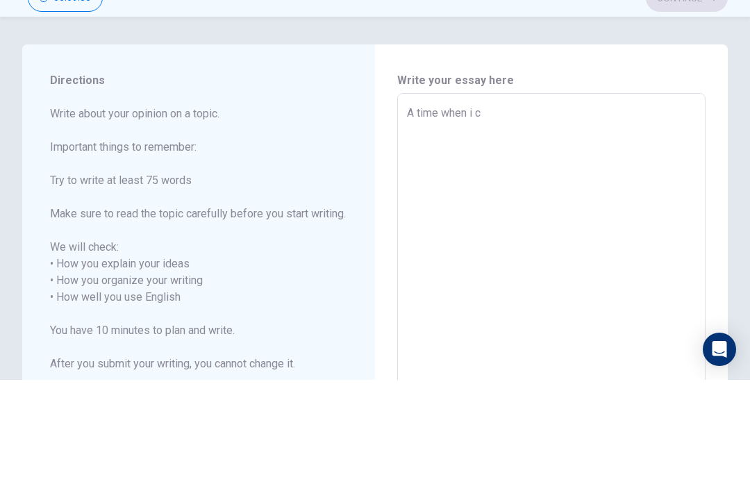
type textarea "A time when i ch"
type textarea "x"
type textarea "A time when i cha"
type textarea "x"
type textarea "A time when i chal"
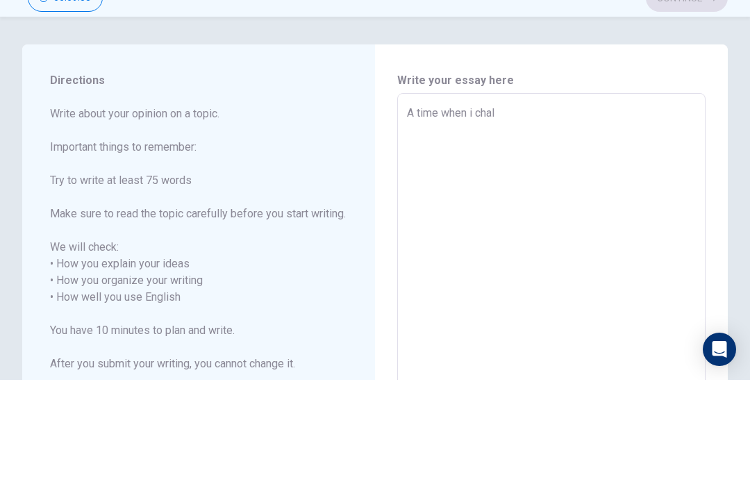
type textarea "x"
type textarea "A time when i chall"
type textarea "x"
type textarea "A time when i challe"
type textarea "x"
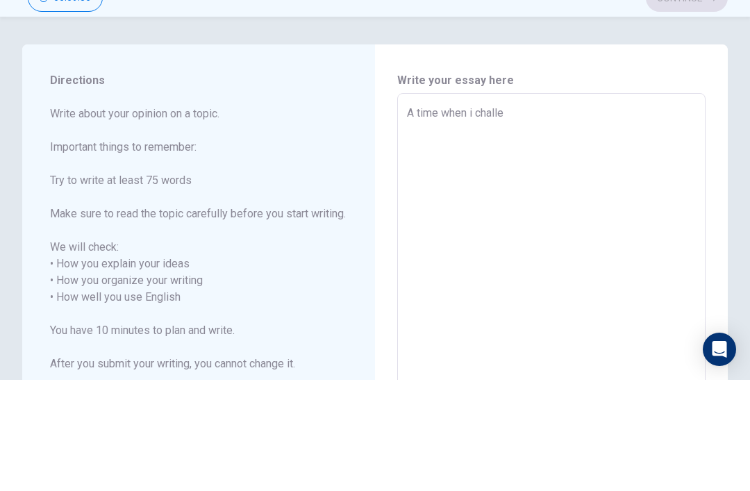
type textarea "A time when i challen"
type textarea "x"
type textarea "A time when i challeng"
type textarea "x"
type textarea "A time when i challenge"
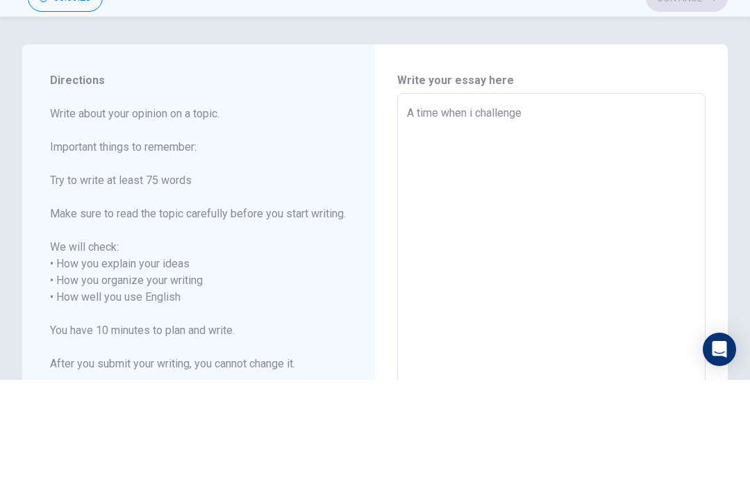
type textarea "x"
type textarea "A time when i challenge"
type textarea "x"
type textarea "A time when i challenge i"
type textarea "x"
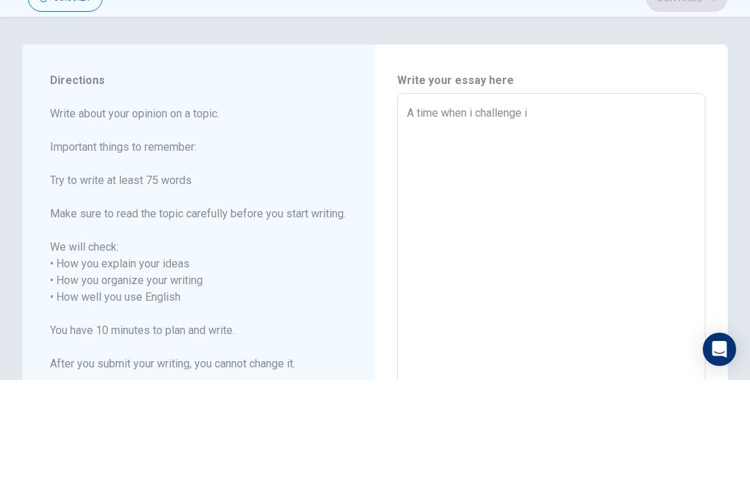
type textarea "A time when i challenge is"
type textarea "x"
type textarea "A time when i challenge is"
type textarea "x"
type textarea "A time when i challenge is w"
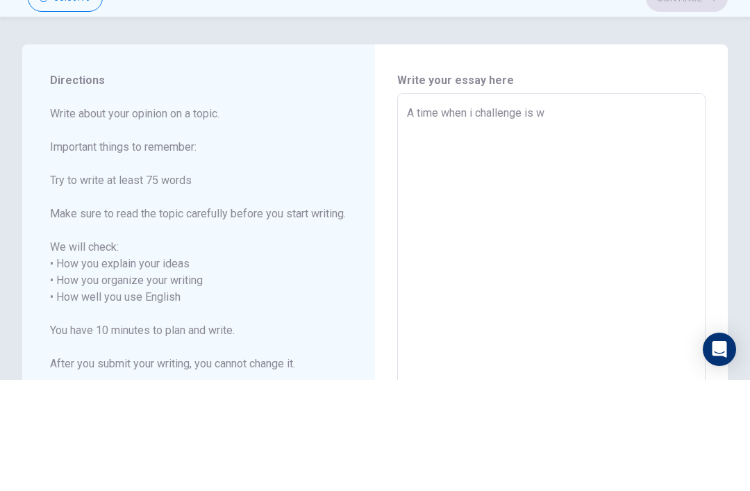
type textarea "x"
type textarea "A time when i challenge is wh"
type textarea "x"
type textarea "A time when i challenge is whe"
type textarea "x"
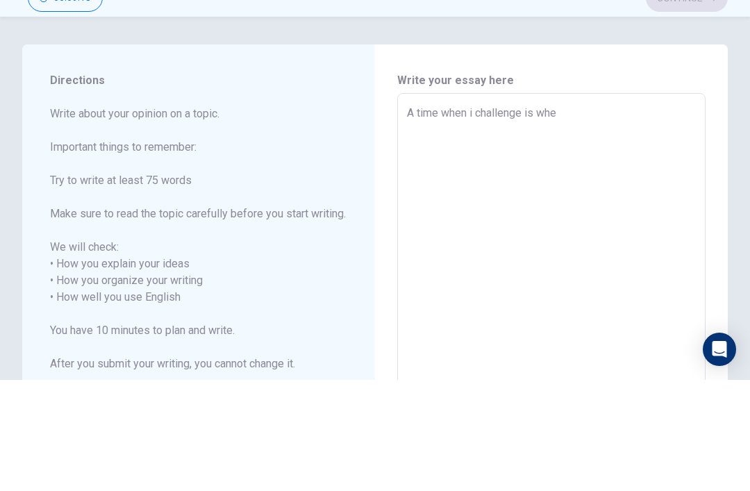
type textarea "A time when i challenge is when"
type textarea "x"
type textarea "A time when i challenge is when"
type textarea "x"
type textarea "A time when i challenge is when i"
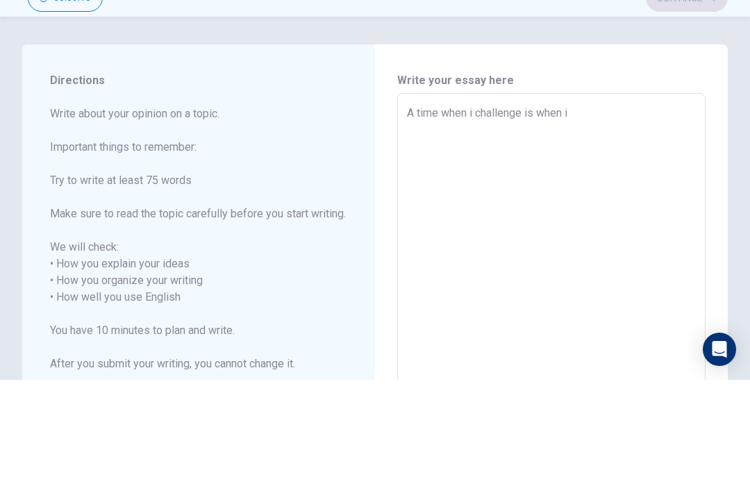
type textarea "x"
type textarea "A time when i challenge is when i"
type textarea "x"
type textarea "A time when i challenge is when i g"
type textarea "x"
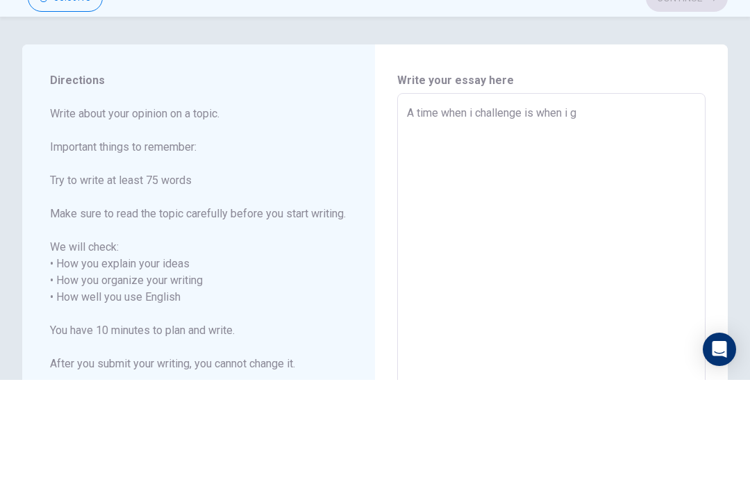
type textarea "A time when i challenge is when i go"
type textarea "x"
type textarea "A time when i challenge is when i go"
type textarea "x"
type textarea "A time when i challenge is when i go f"
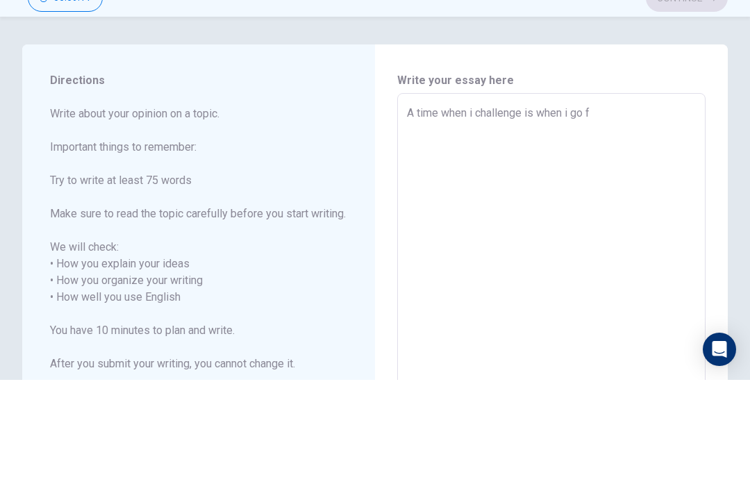
type textarea "x"
type textarea "A time when i challenge is when i go fo"
type textarea "x"
type textarea "A time when i challenge is when i go for r"
type textarea "x"
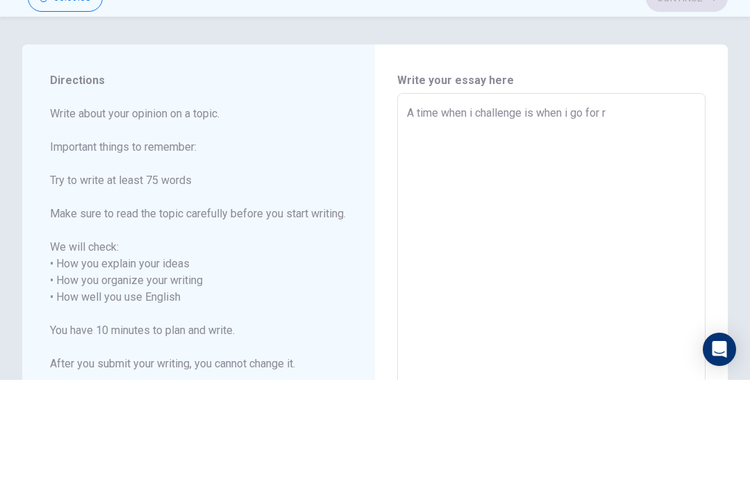
type textarea "A time when i challenge is when i go for"
type textarea "x"
type textarea "A time when i challenge is when i go for"
type textarea "x"
type textarea "A time when i challenge is when i go for a"
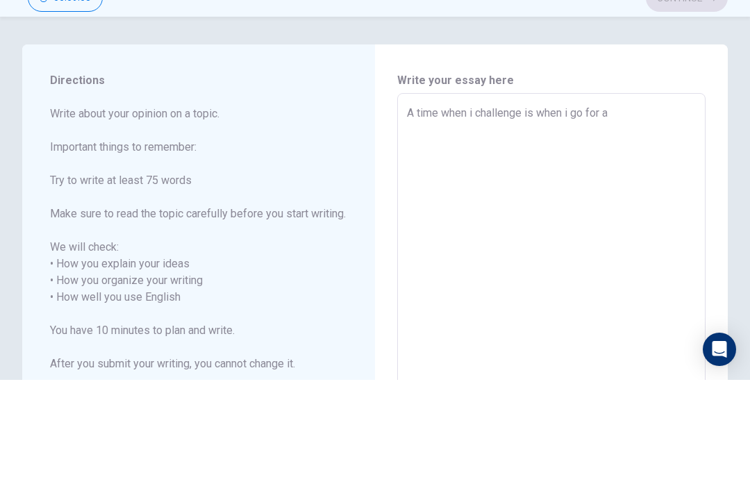
type textarea "x"
type textarea "A time when i challenge is when i go for a"
type textarea "x"
type textarea "A time when i challenge is when i go for a s"
type textarea "x"
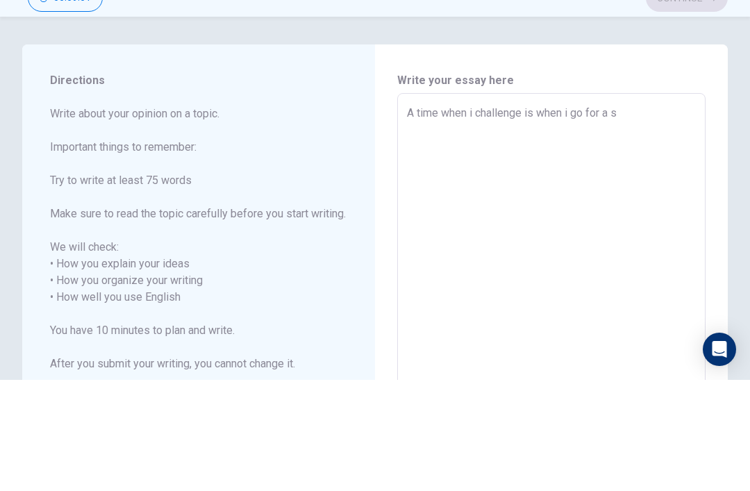
type textarea "A time when i challenge is when i go for a sh"
type textarea "x"
type textarea "A time when i challenge is when i go for a sho"
type textarea "x"
